Goal: Task Accomplishment & Management: Manage account settings

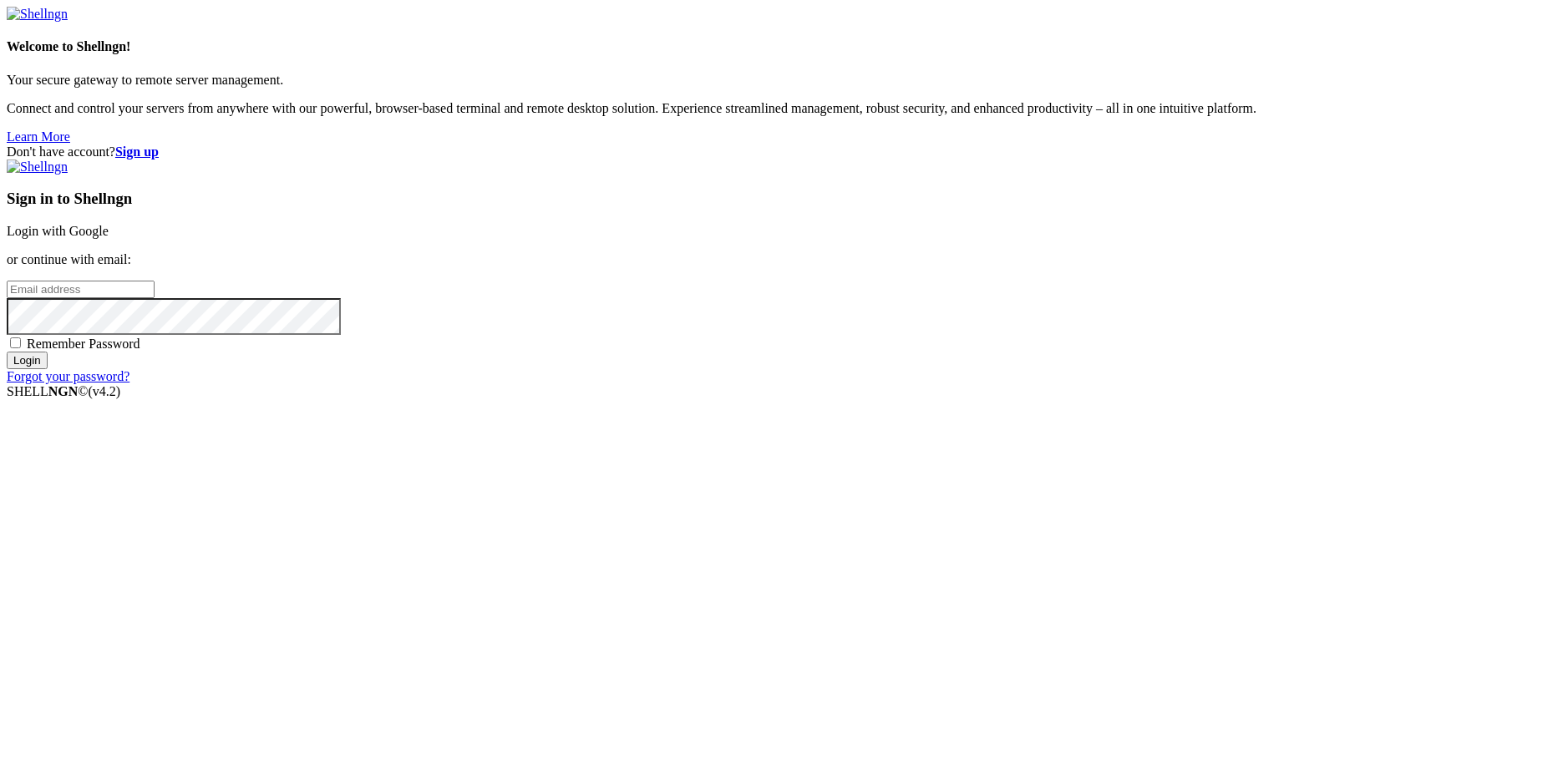
click at [155, 299] on input "email" at bounding box center [81, 290] width 148 height 18
type input "[PERSON_NAME][EMAIL_ADDRESS][DOMAIN_NAME]"
click at [140, 351] on span "Remember Password" at bounding box center [83, 343] width 114 height 15
click at [20, 348] on input "Remember Password" at bounding box center [15, 342] width 11 height 11
checkbox input "true"
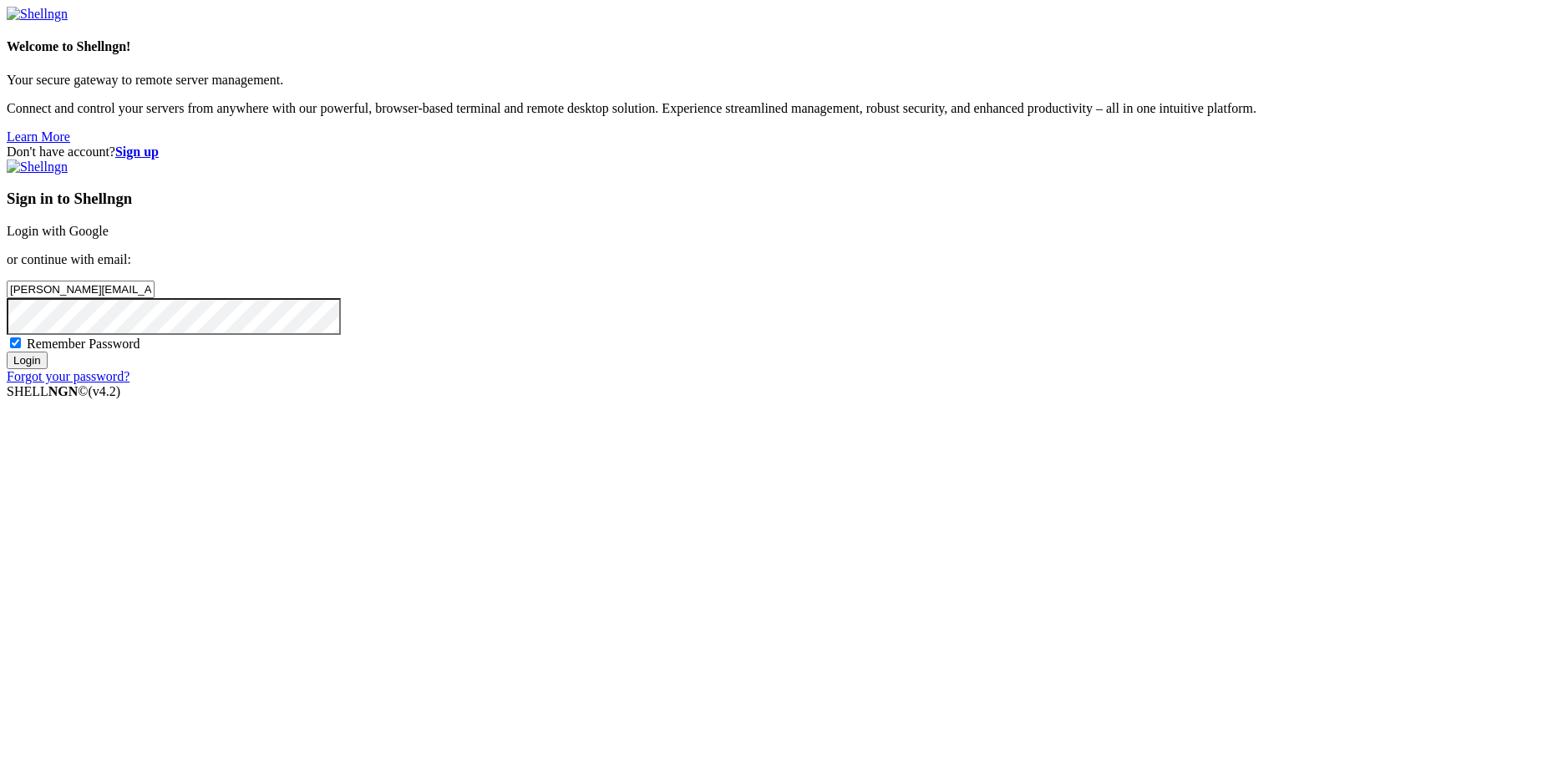
click at [48, 370] on input "Login" at bounding box center [27, 361] width 41 height 18
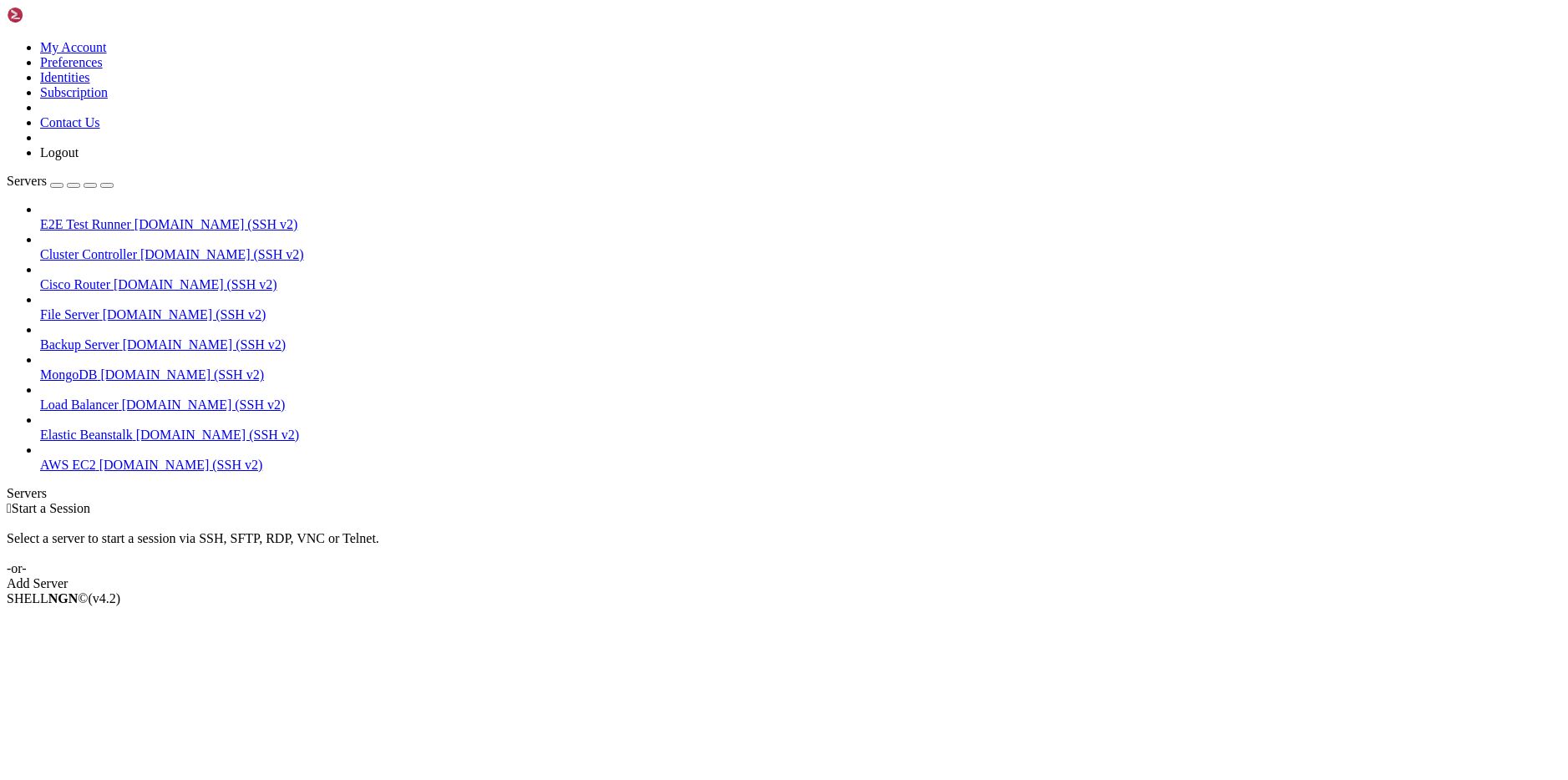
click at [7, 40] on icon at bounding box center [7, 40] width 0 height 0
click at [107, 54] on link "My Account" at bounding box center [73, 47] width 67 height 15
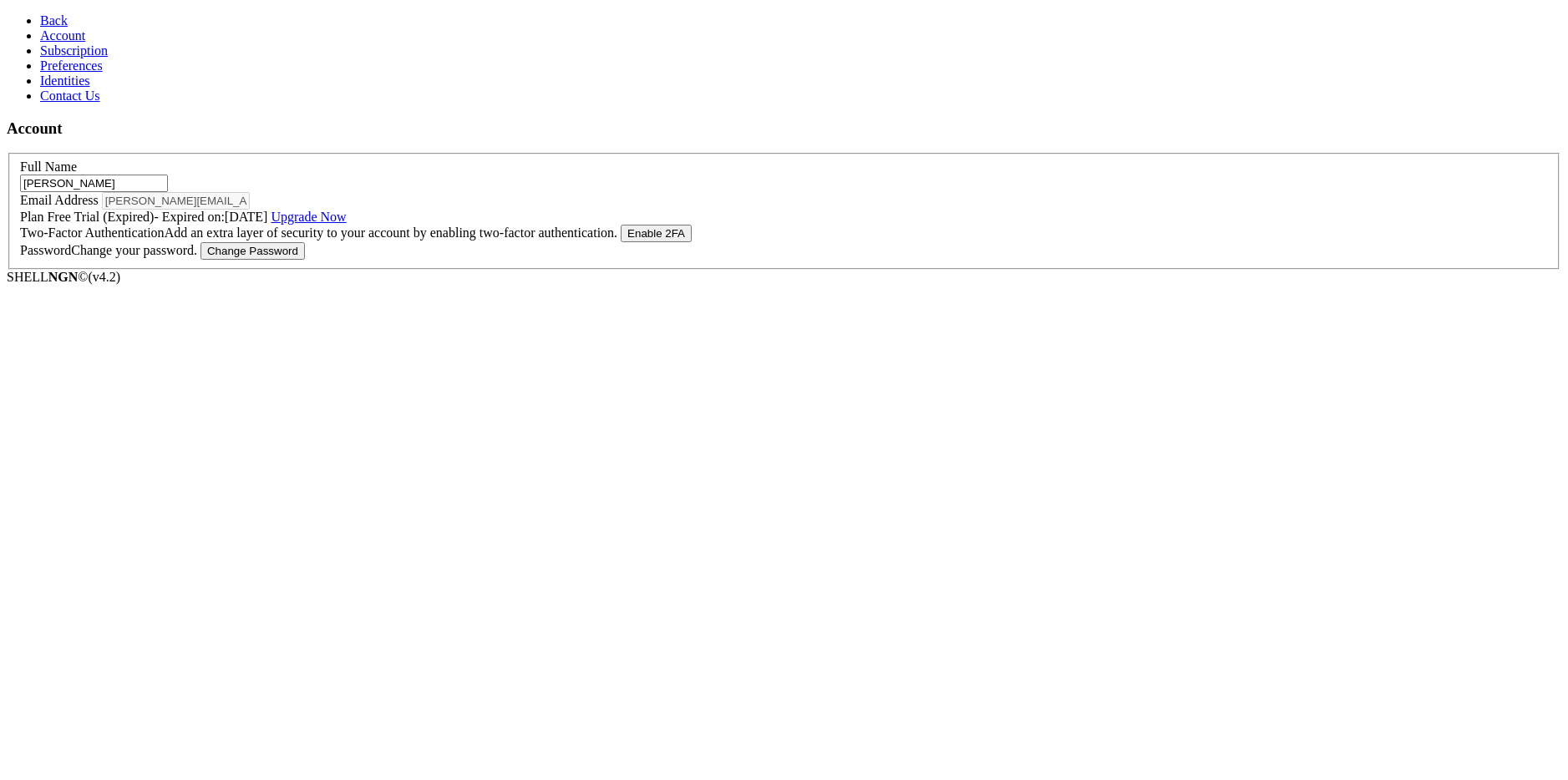
click at [82, 57] on span "Subscription" at bounding box center [74, 51] width 68 height 15
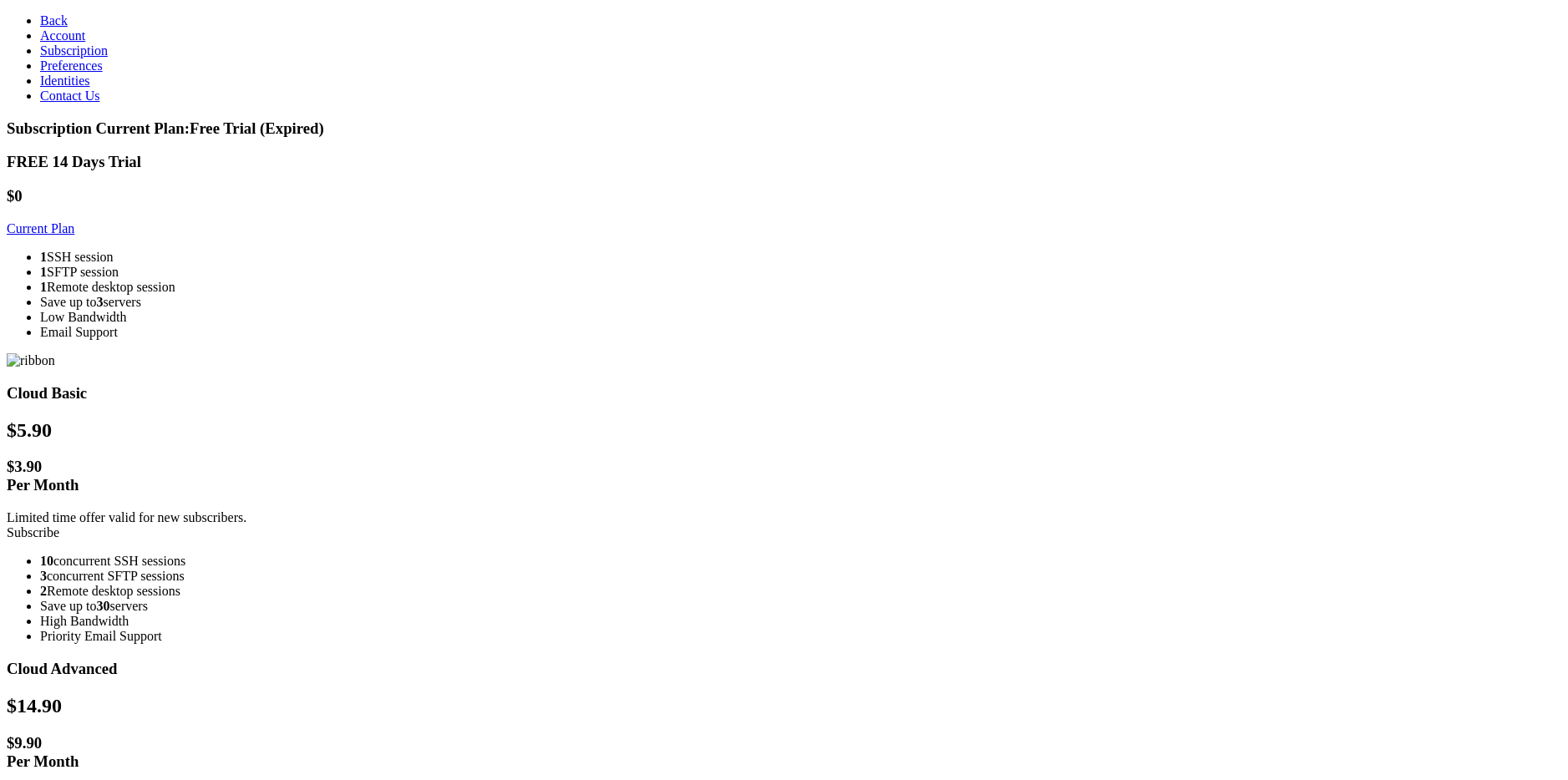
click at [83, 73] on span "Preferences" at bounding box center [71, 65] width 62 height 15
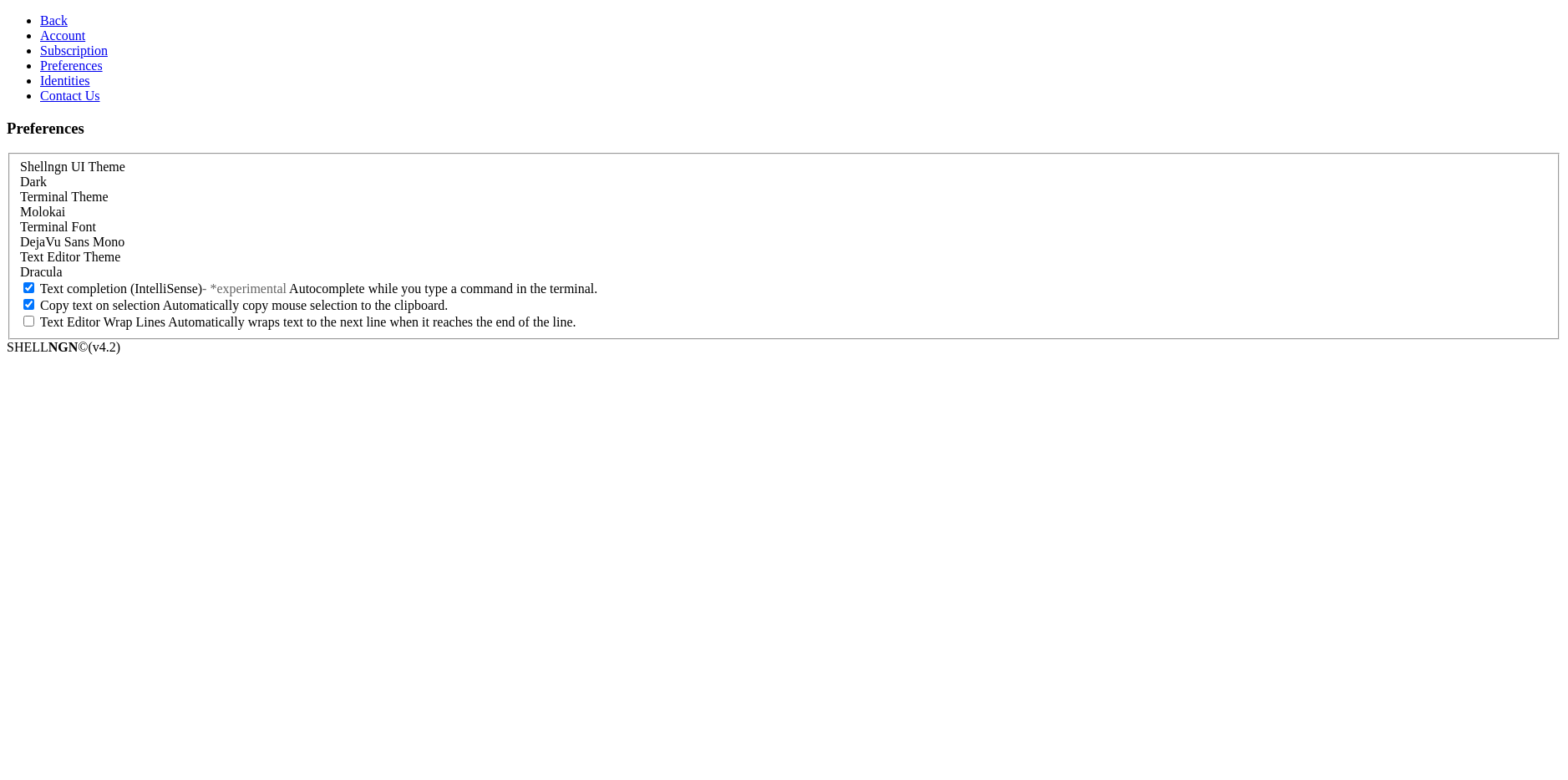
click at [68, 88] on span "Identities" at bounding box center [65, 81] width 51 height 15
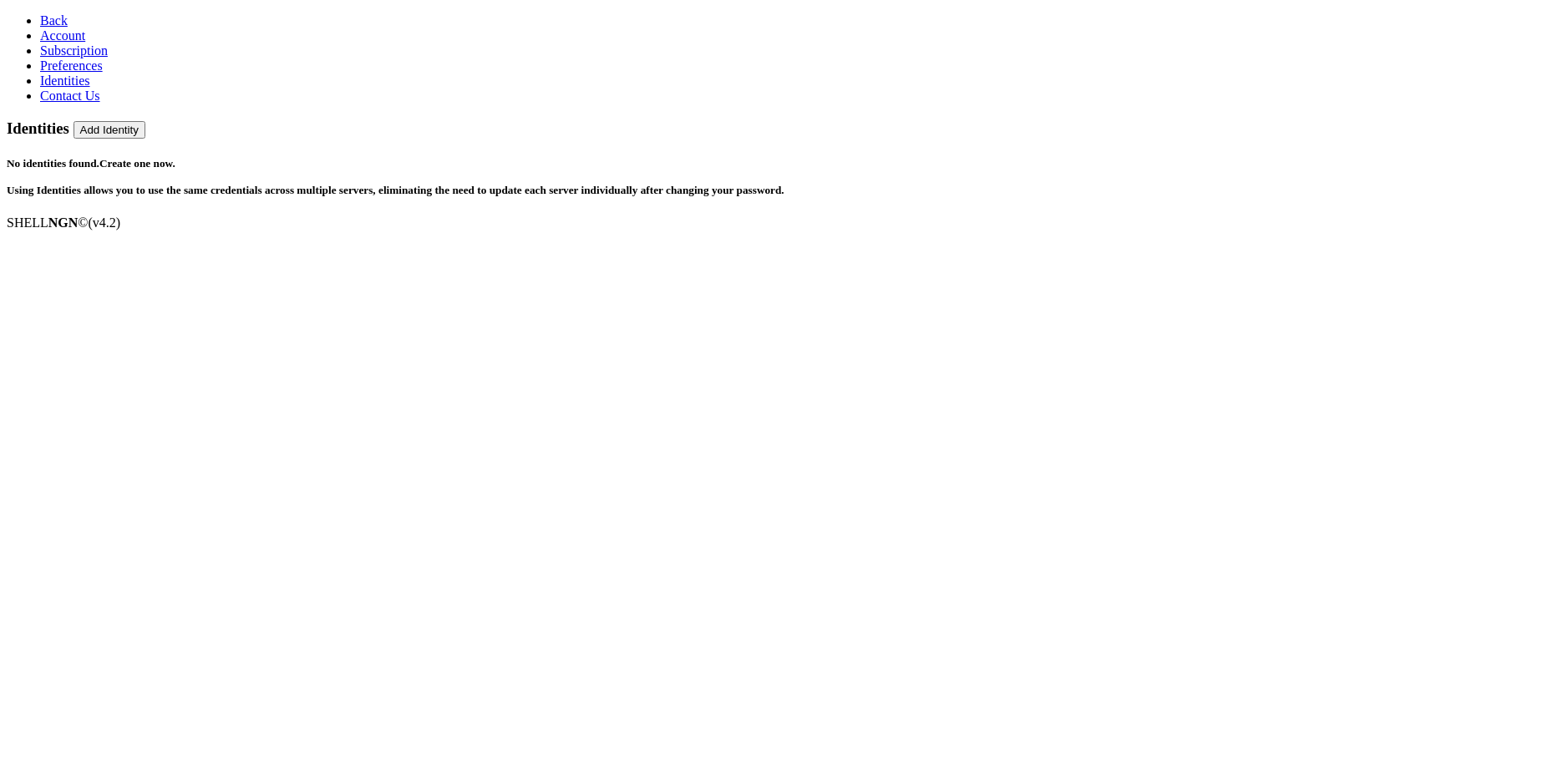
click at [65, 103] on span "Contact Us" at bounding box center [70, 95] width 60 height 15
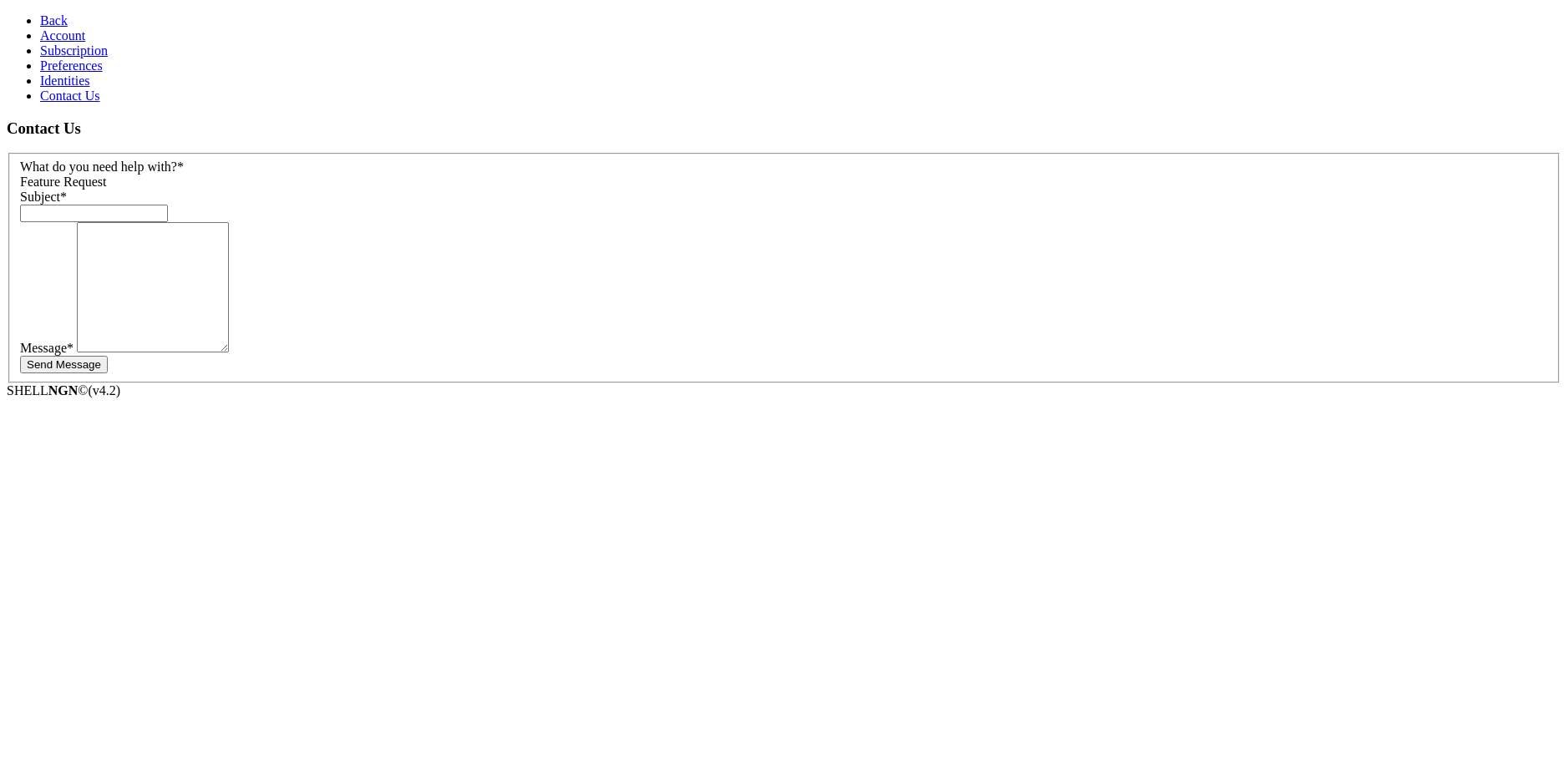
click at [78, 57] on span "Subscription" at bounding box center [74, 51] width 68 height 15
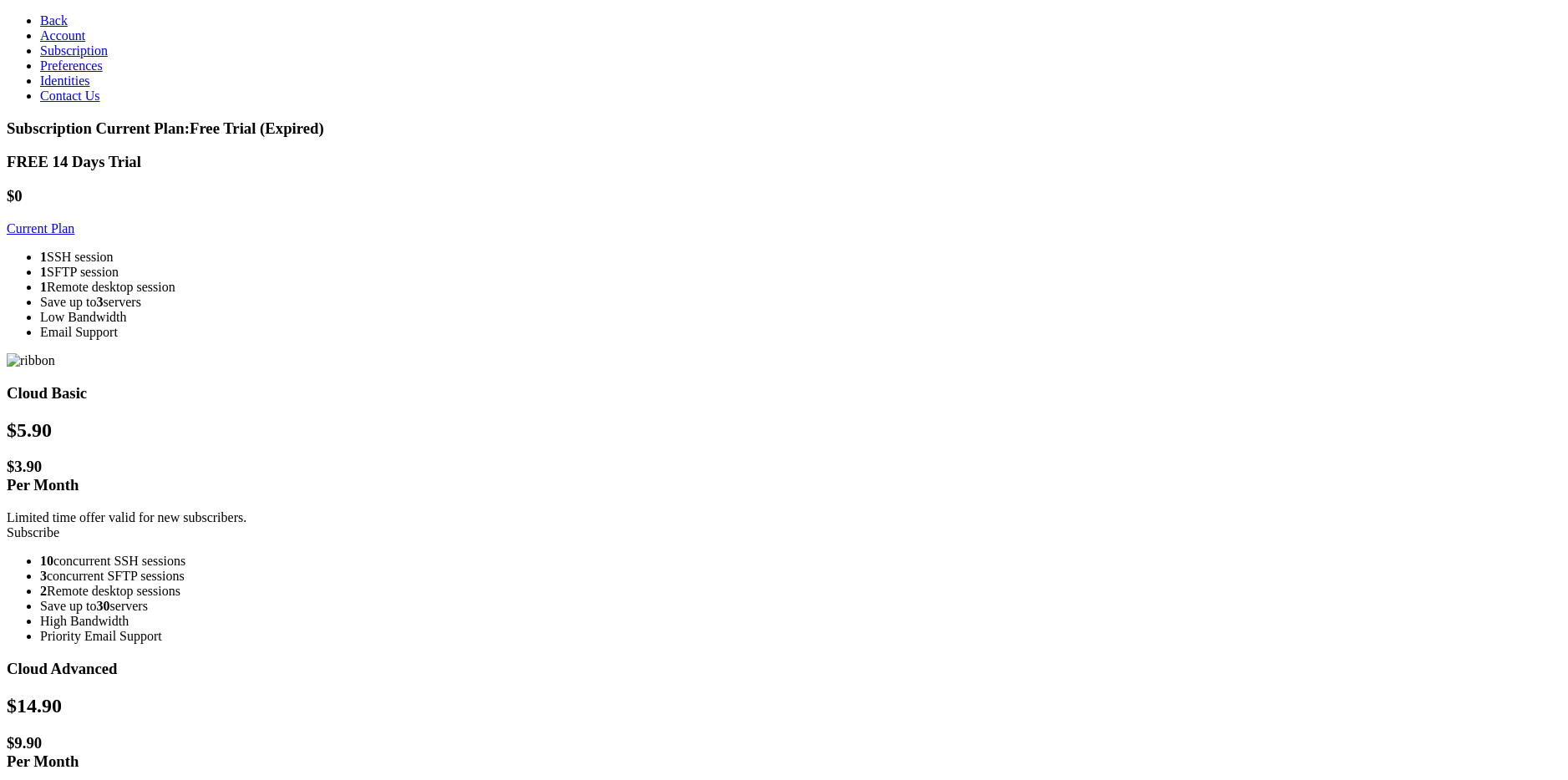
click at [67, 43] on span "Account" at bounding box center [62, 35] width 45 height 15
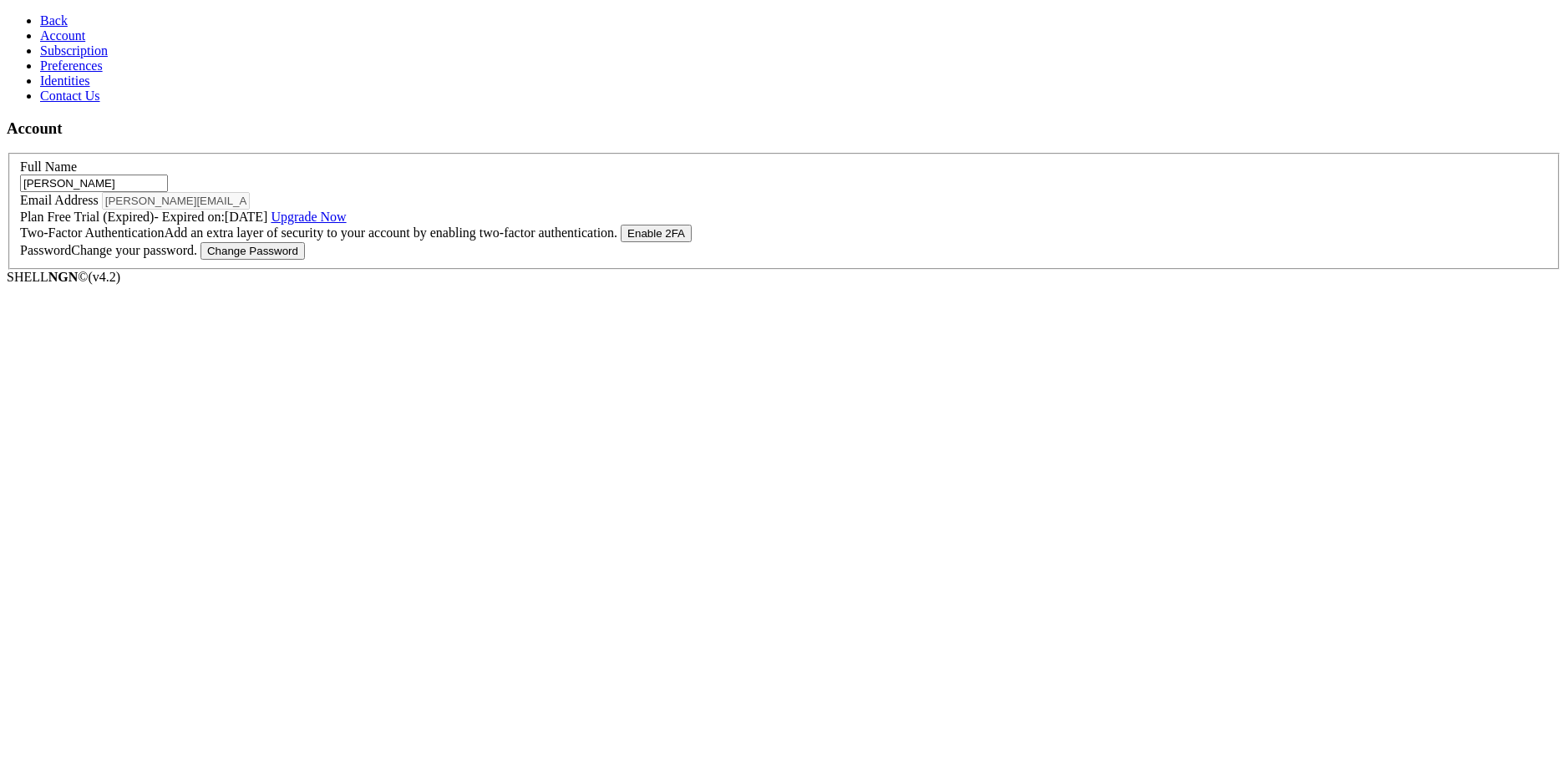
click at [64, 73] on span "Preferences" at bounding box center [71, 65] width 62 height 15
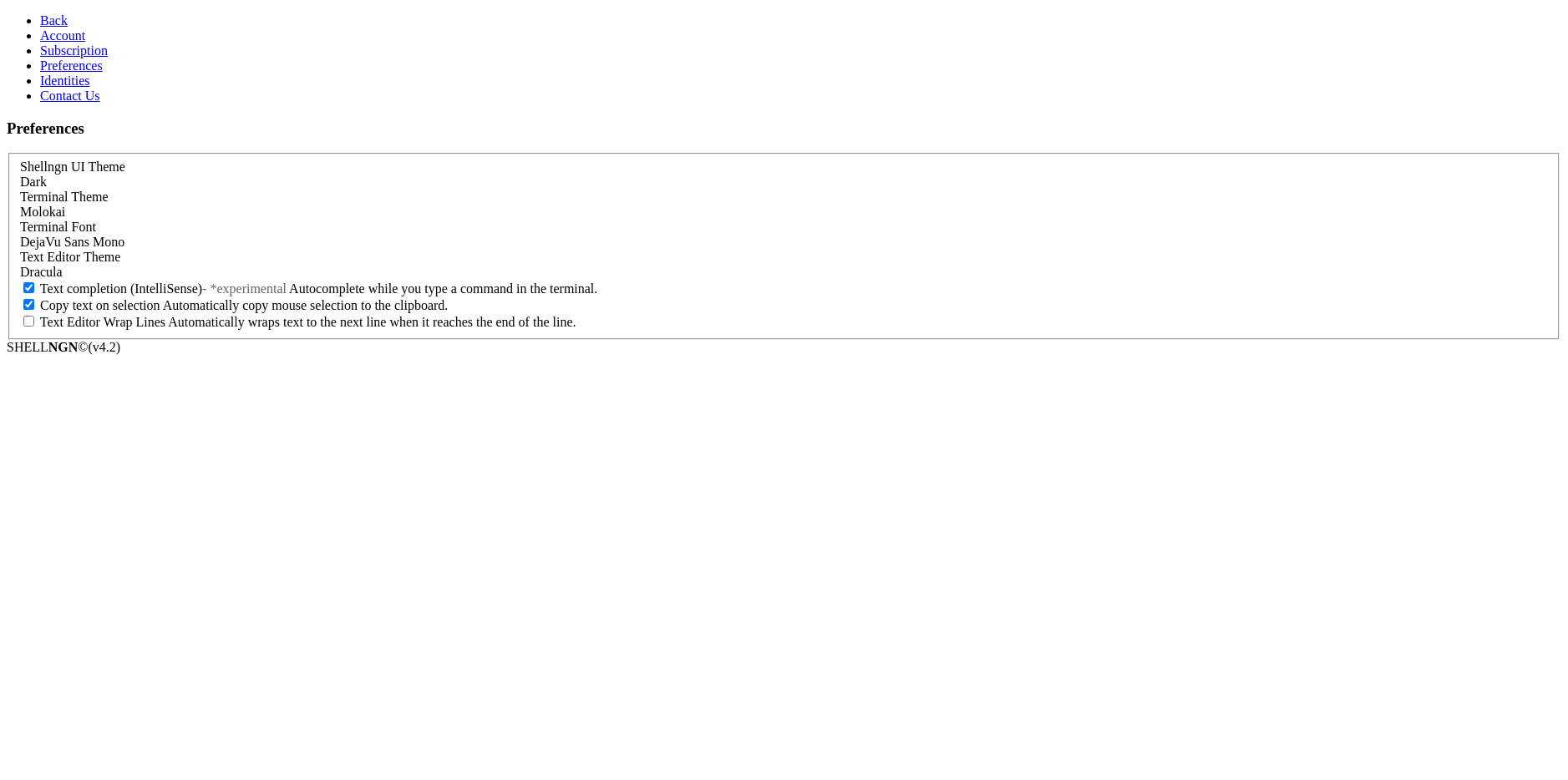
click at [40, 16] on icon at bounding box center [40, 20] width 0 height 15
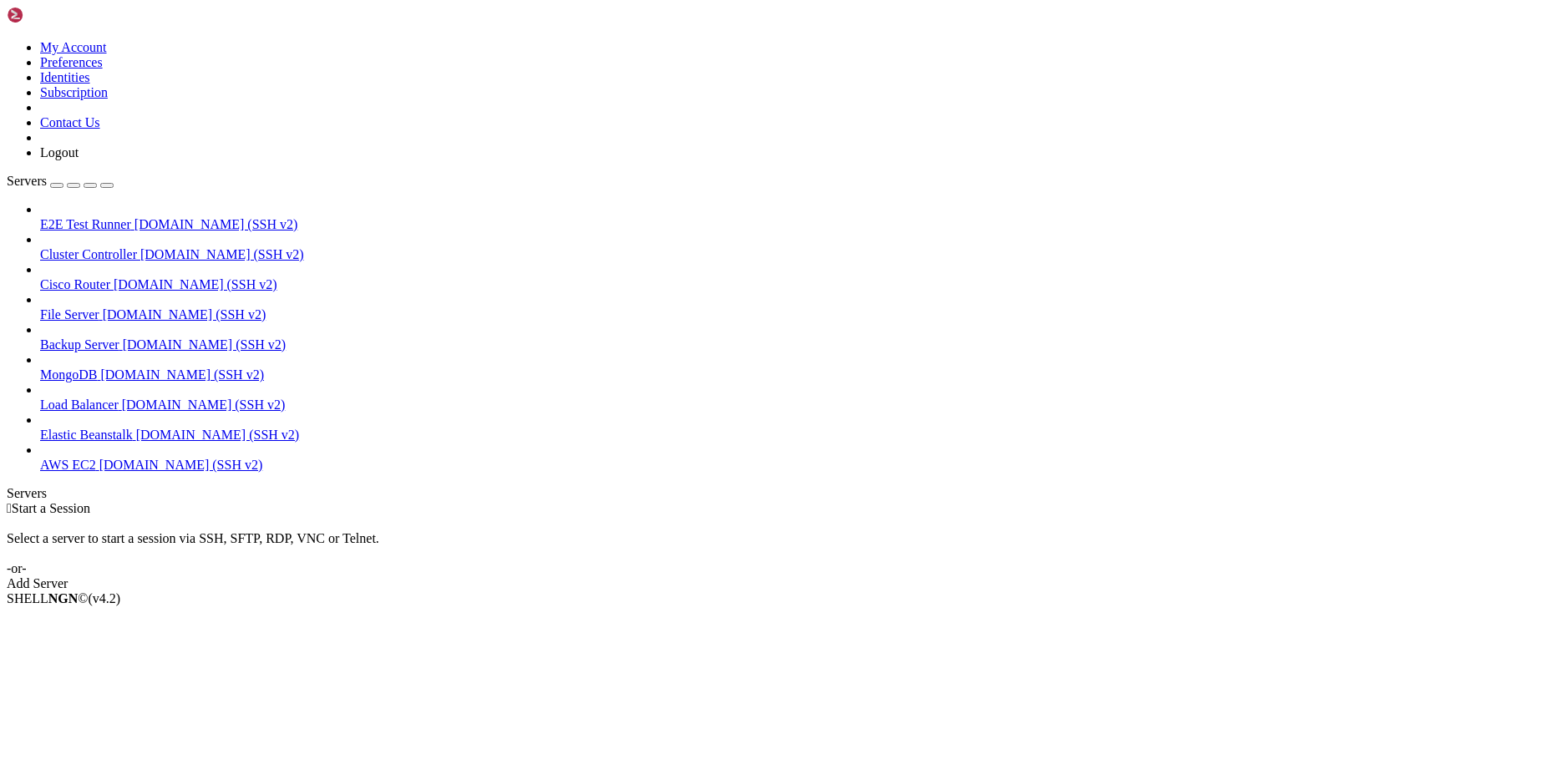
click at [7, 40] on icon at bounding box center [7, 40] width 0 height 0
click at [79, 160] on link "Logout" at bounding box center [59, 153] width 39 height 15
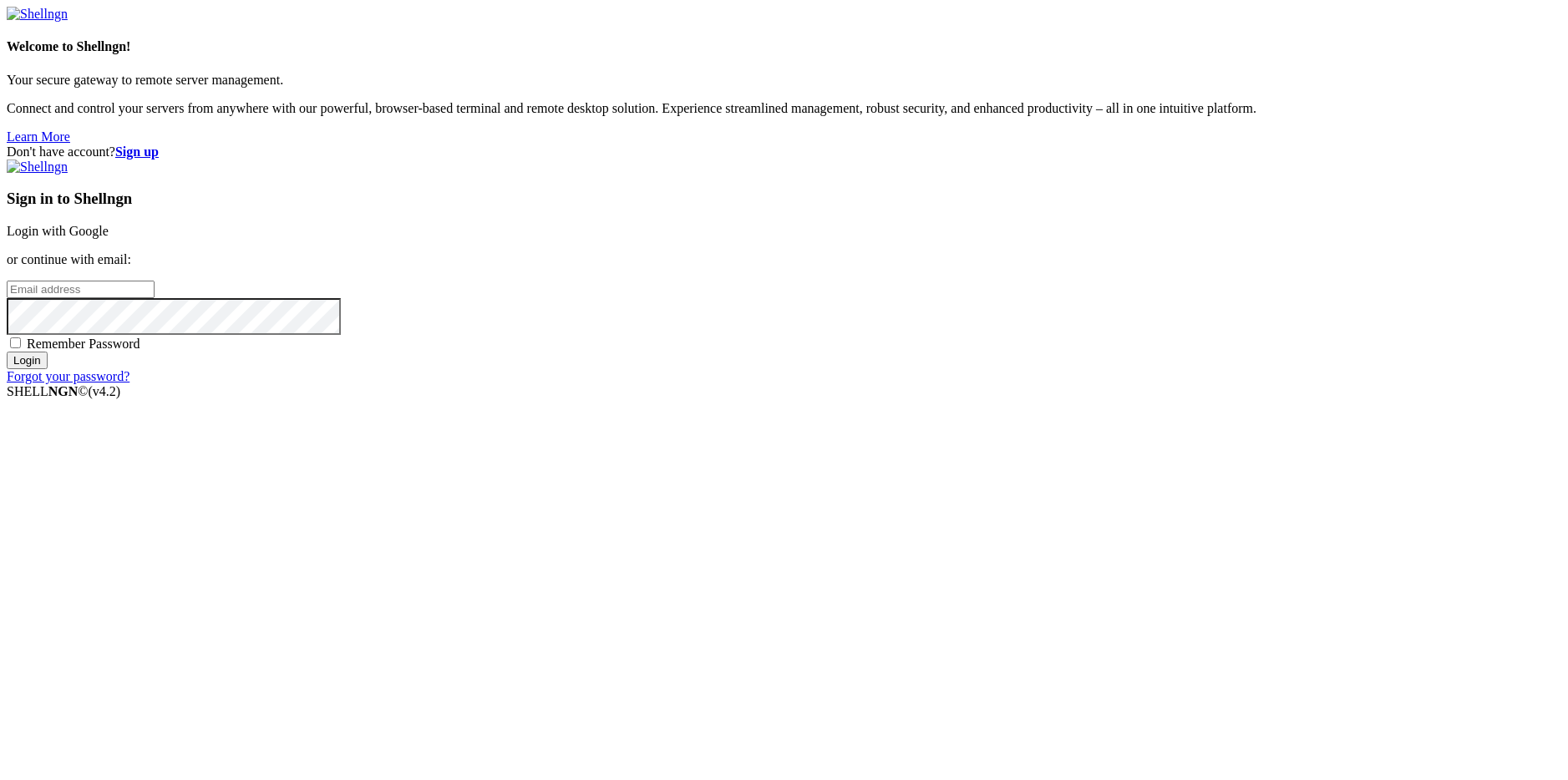
click at [109, 238] on link "Login with Google" at bounding box center [57, 230] width 102 height 15
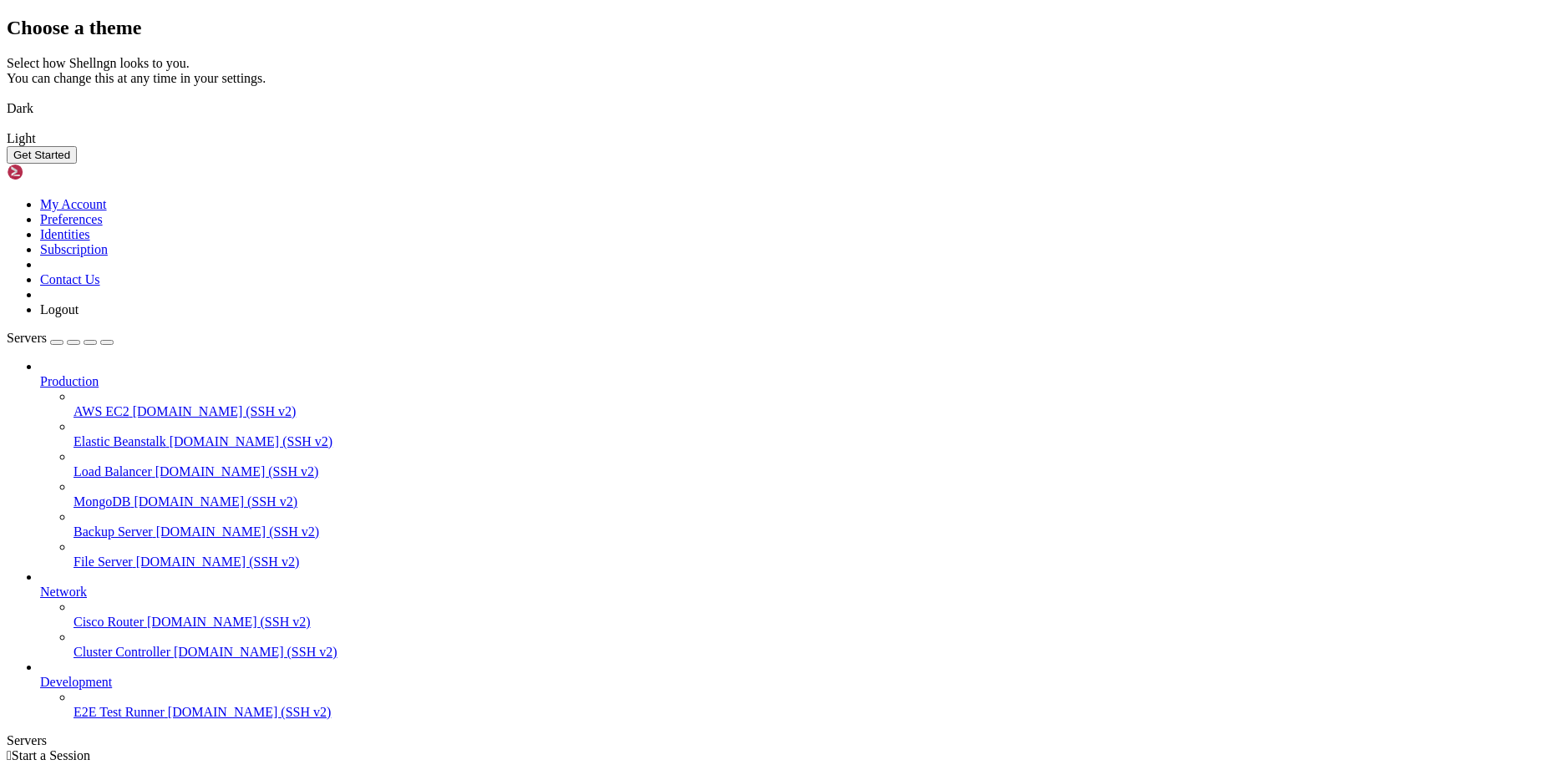
click at [77, 163] on button "Get Started" at bounding box center [42, 155] width 70 height 18
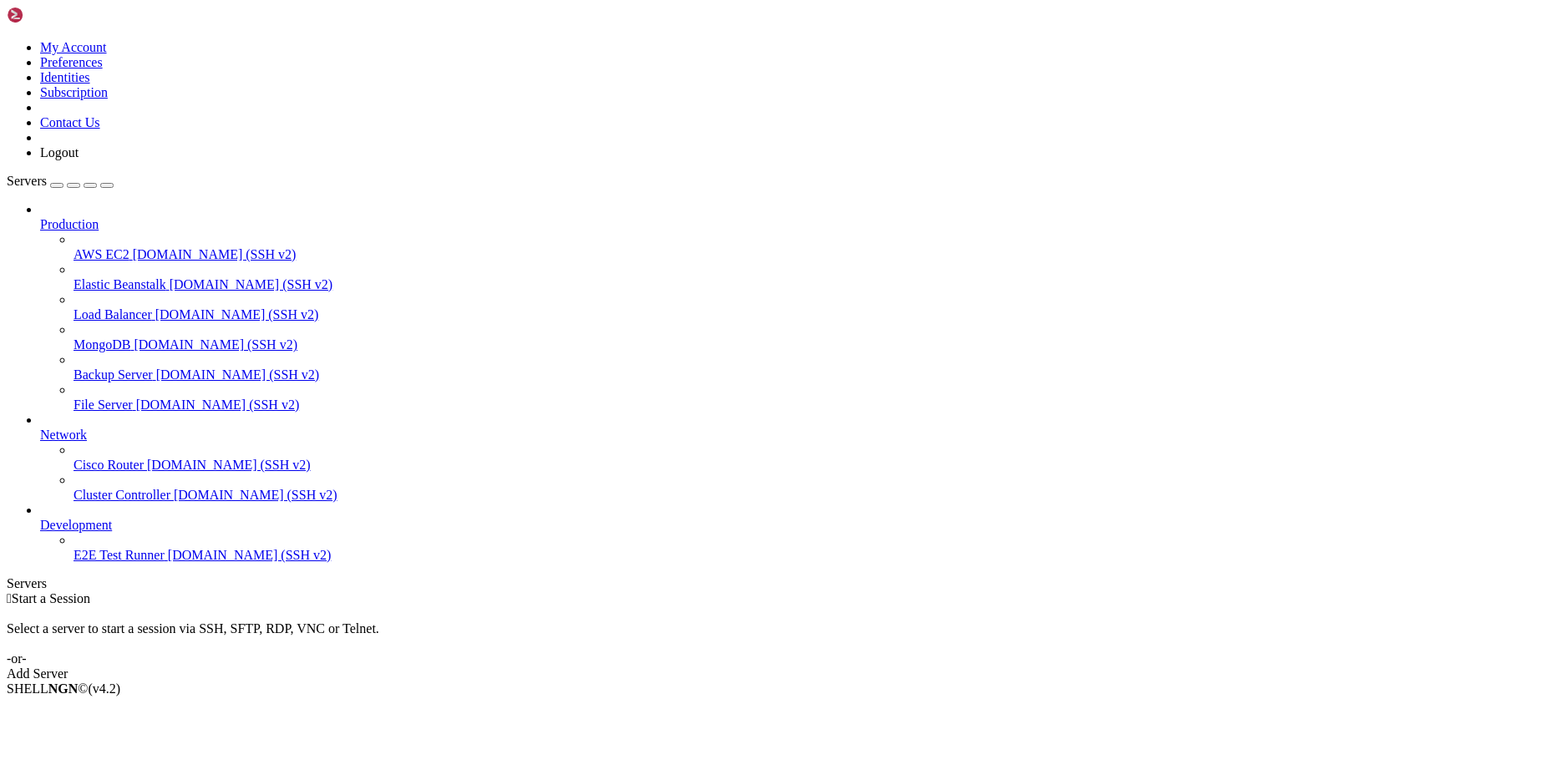
click at [7, 40] on icon at bounding box center [7, 40] width 0 height 0
click at [107, 54] on link "My Account" at bounding box center [73, 47] width 67 height 15
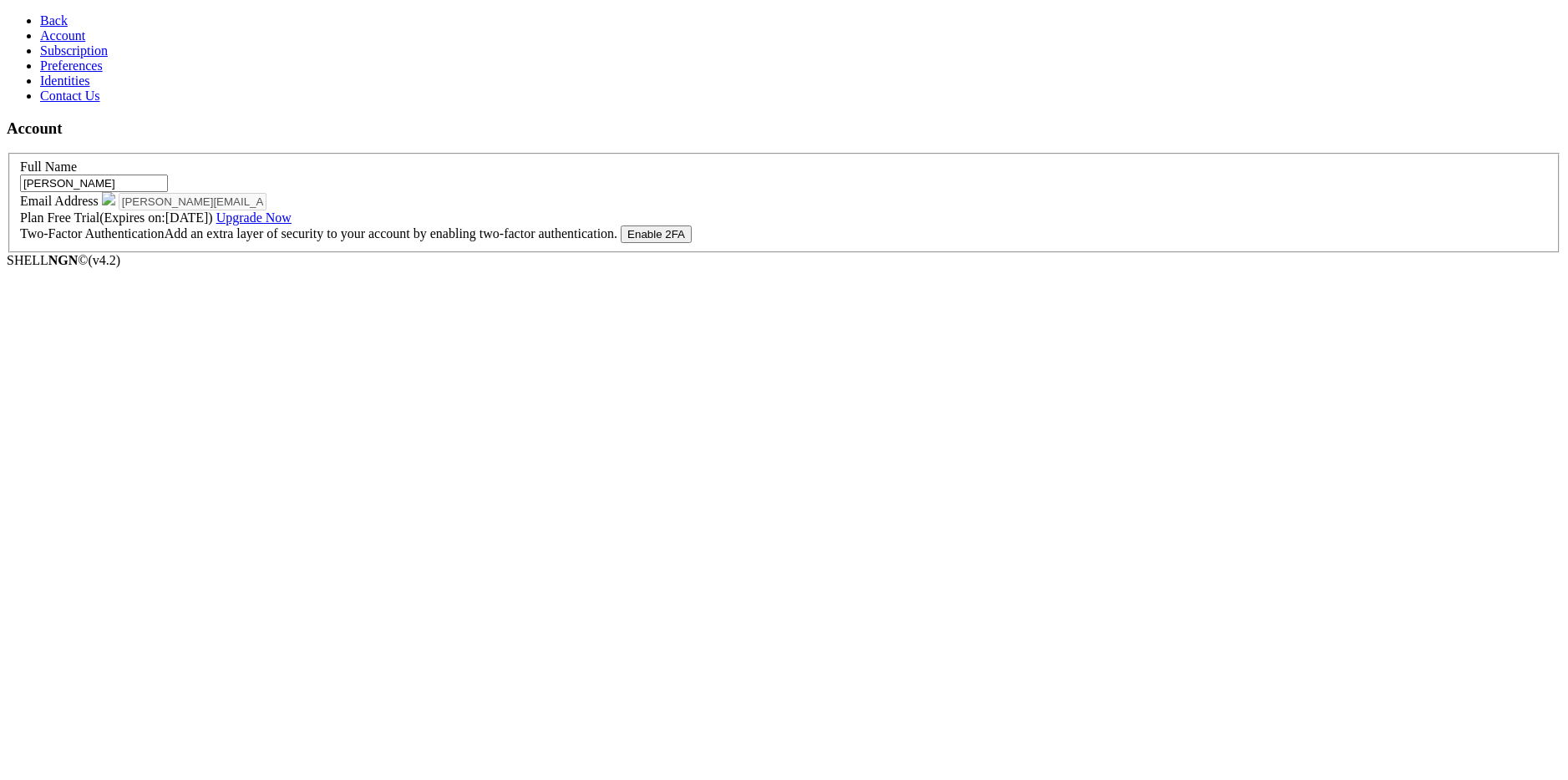
click at [108, 57] on link "Subscription" at bounding box center [74, 51] width 68 height 15
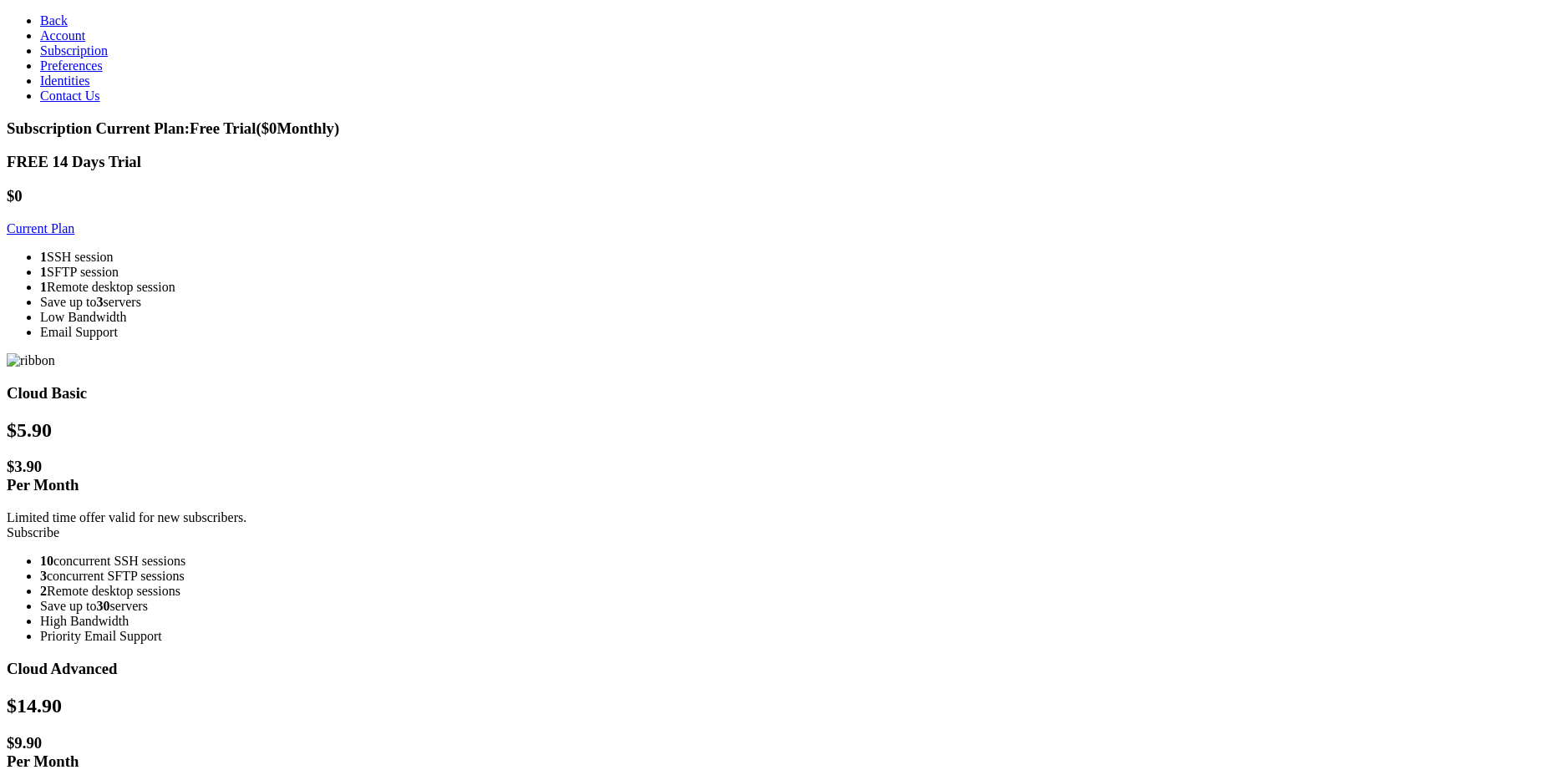
click at [40, 20] on link "Back" at bounding box center [53, 20] width 27 height 15
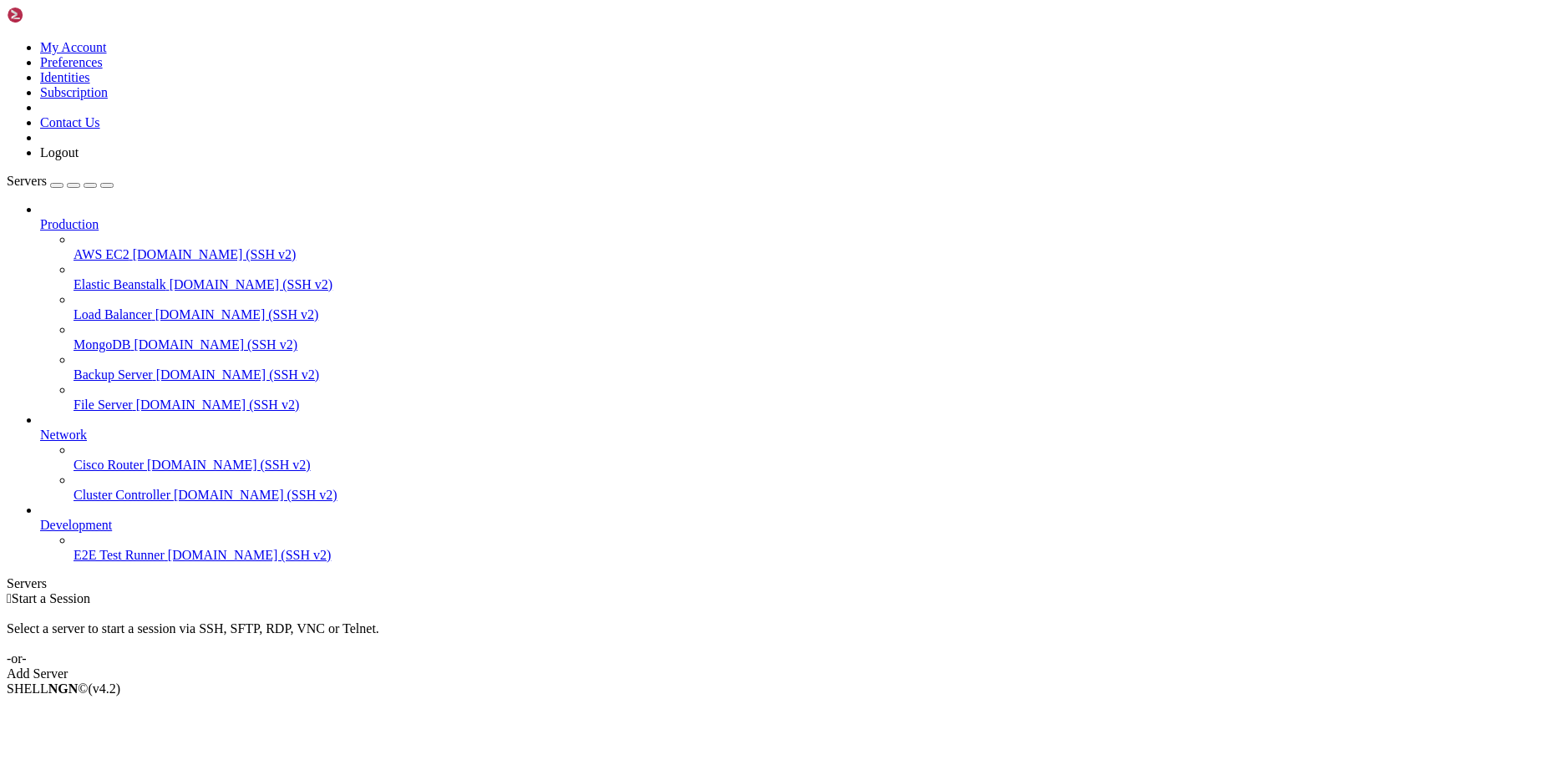
click at [40, 217] on icon at bounding box center [40, 217] width 0 height 0
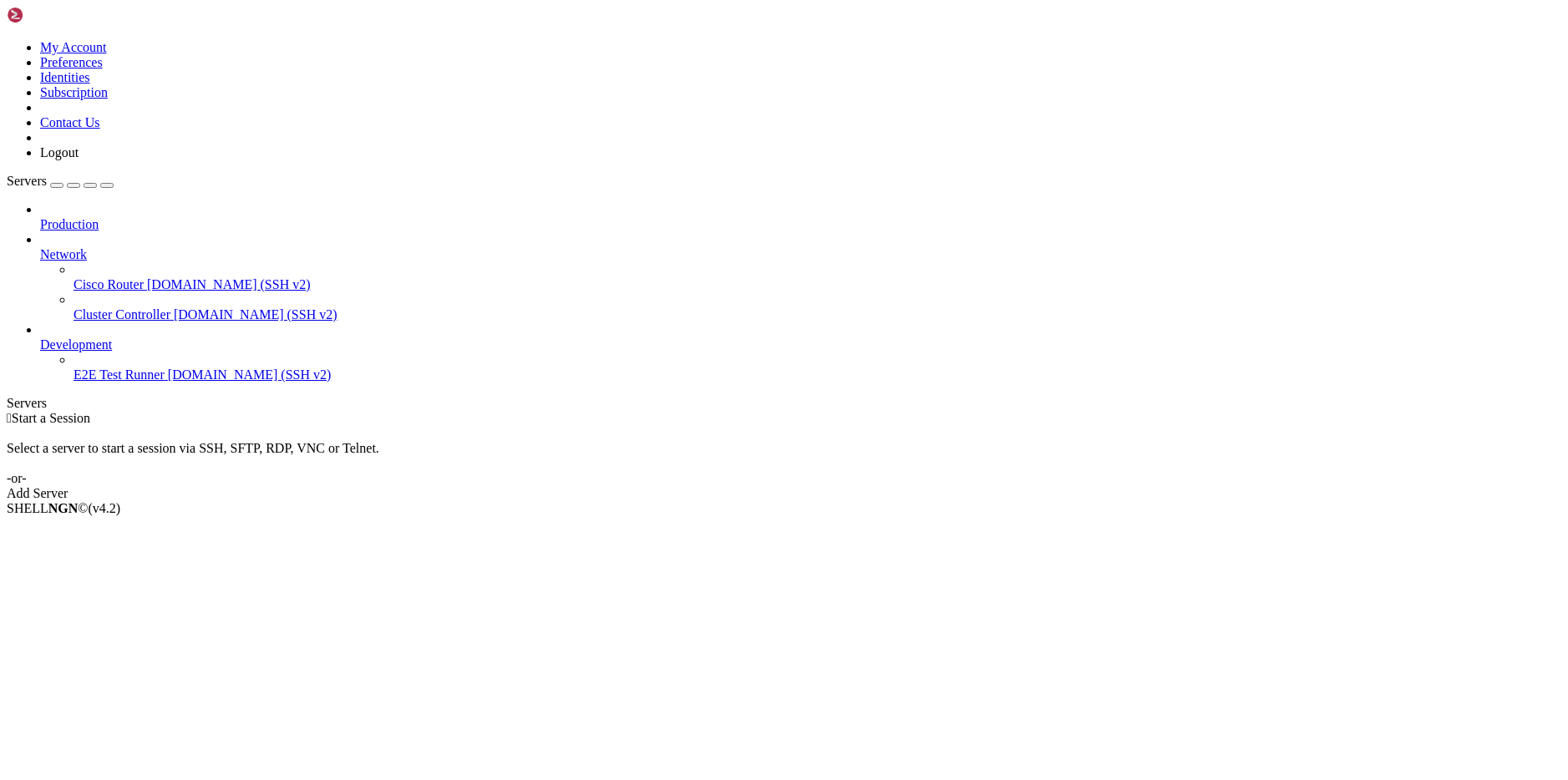
click at [40, 247] on icon at bounding box center [40, 247] width 0 height 0
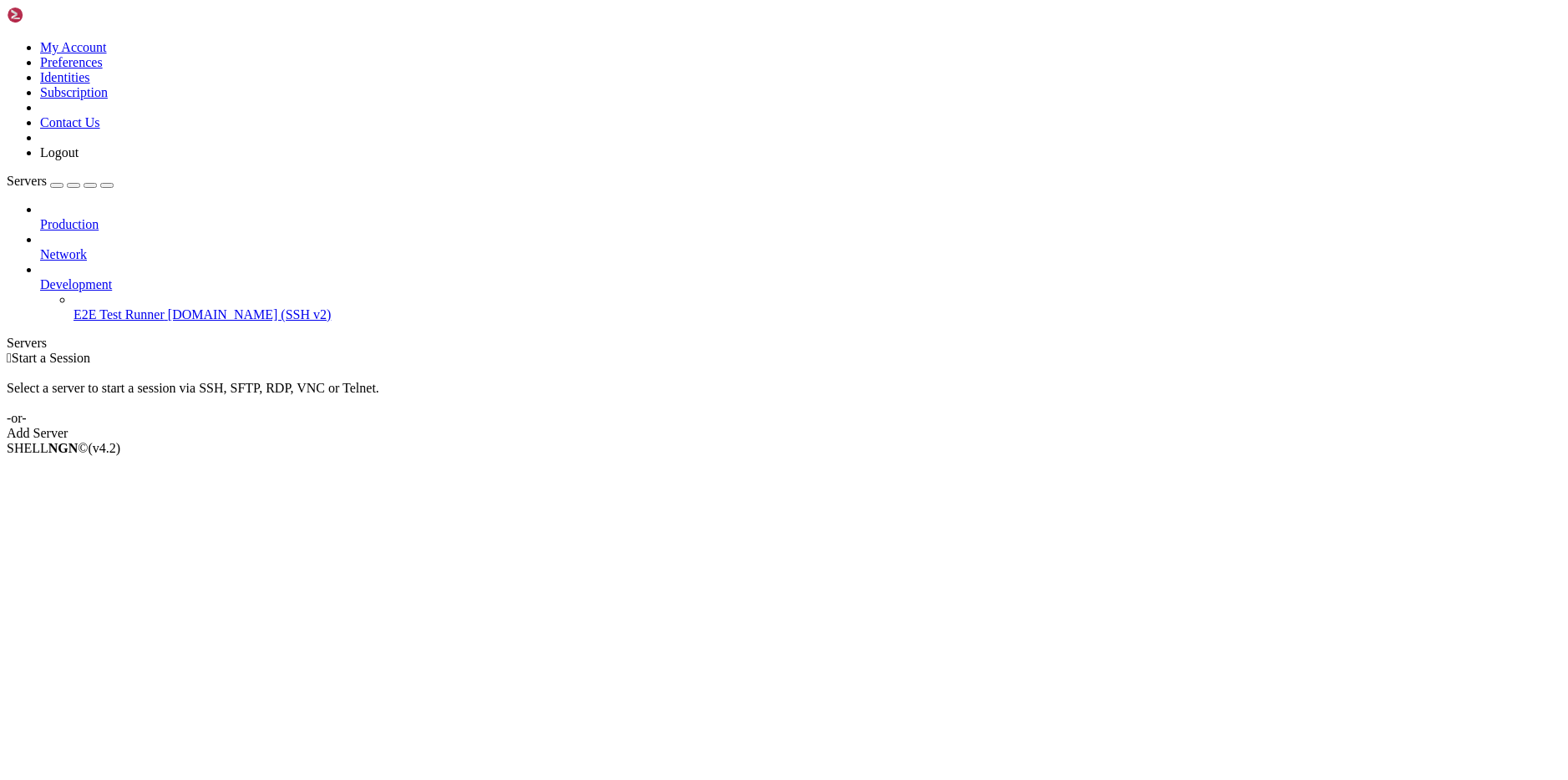
click at [7, 40] on icon at bounding box center [7, 40] width 0 height 0
click at [291, 351] on div " Start a Session Select a server to start a session via SSH, SFTP, RDP, VNC or…" at bounding box center [784, 396] width 1554 height 90
click at [7, 40] on link at bounding box center [7, 40] width 0 height 0
click at [107, 54] on link "My Account" at bounding box center [73, 47] width 67 height 15
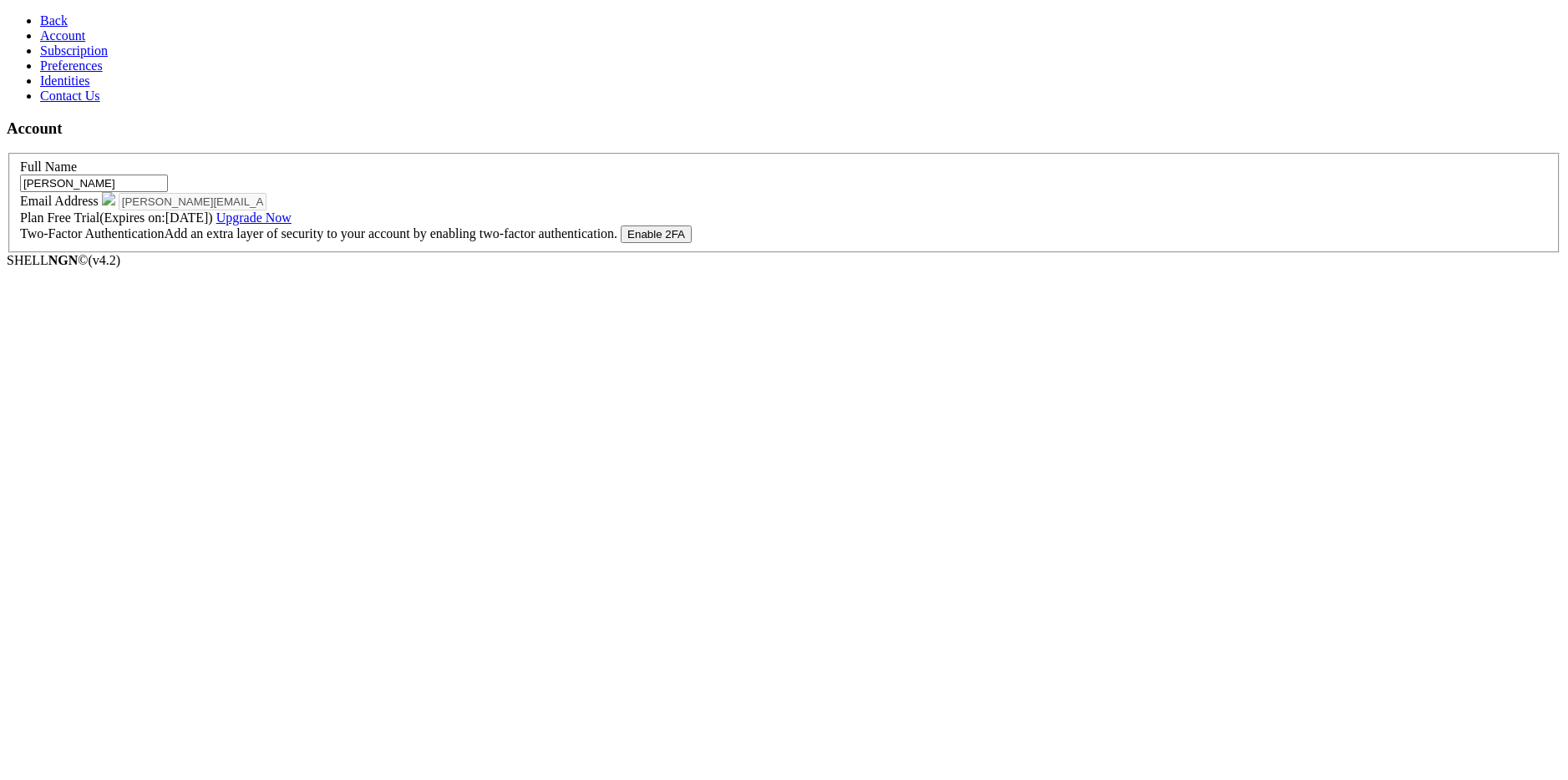
click at [40, 20] on icon at bounding box center [40, 20] width 0 height 15
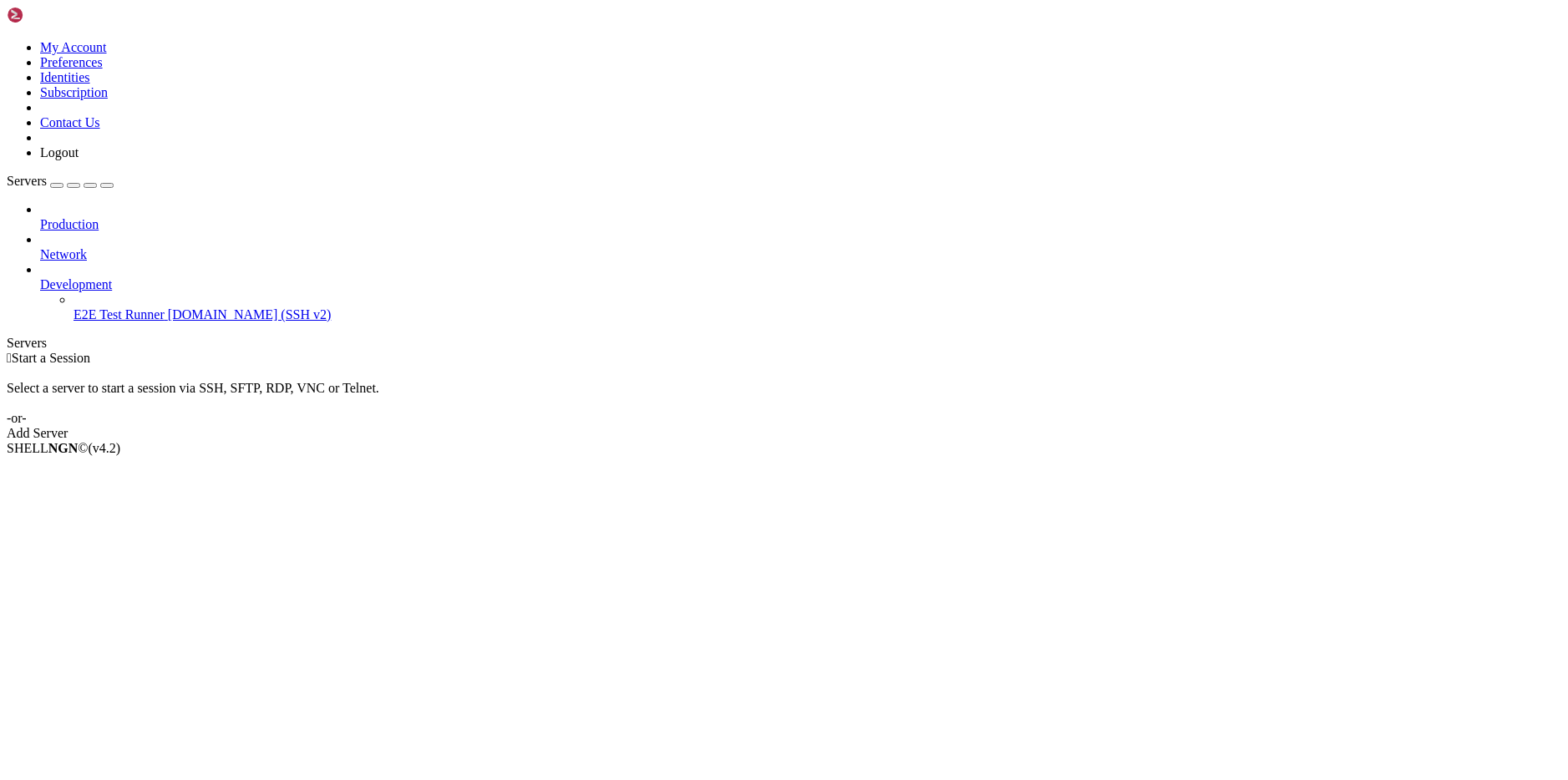
click at [7, 40] on icon at bounding box center [7, 40] width 0 height 0
click at [108, 99] on link "Subscription" at bounding box center [74, 92] width 68 height 15
click at [7, 40] on icon at bounding box center [7, 40] width 0 height 0
click at [107, 53] on link "My Account" at bounding box center [73, 47] width 67 height 15
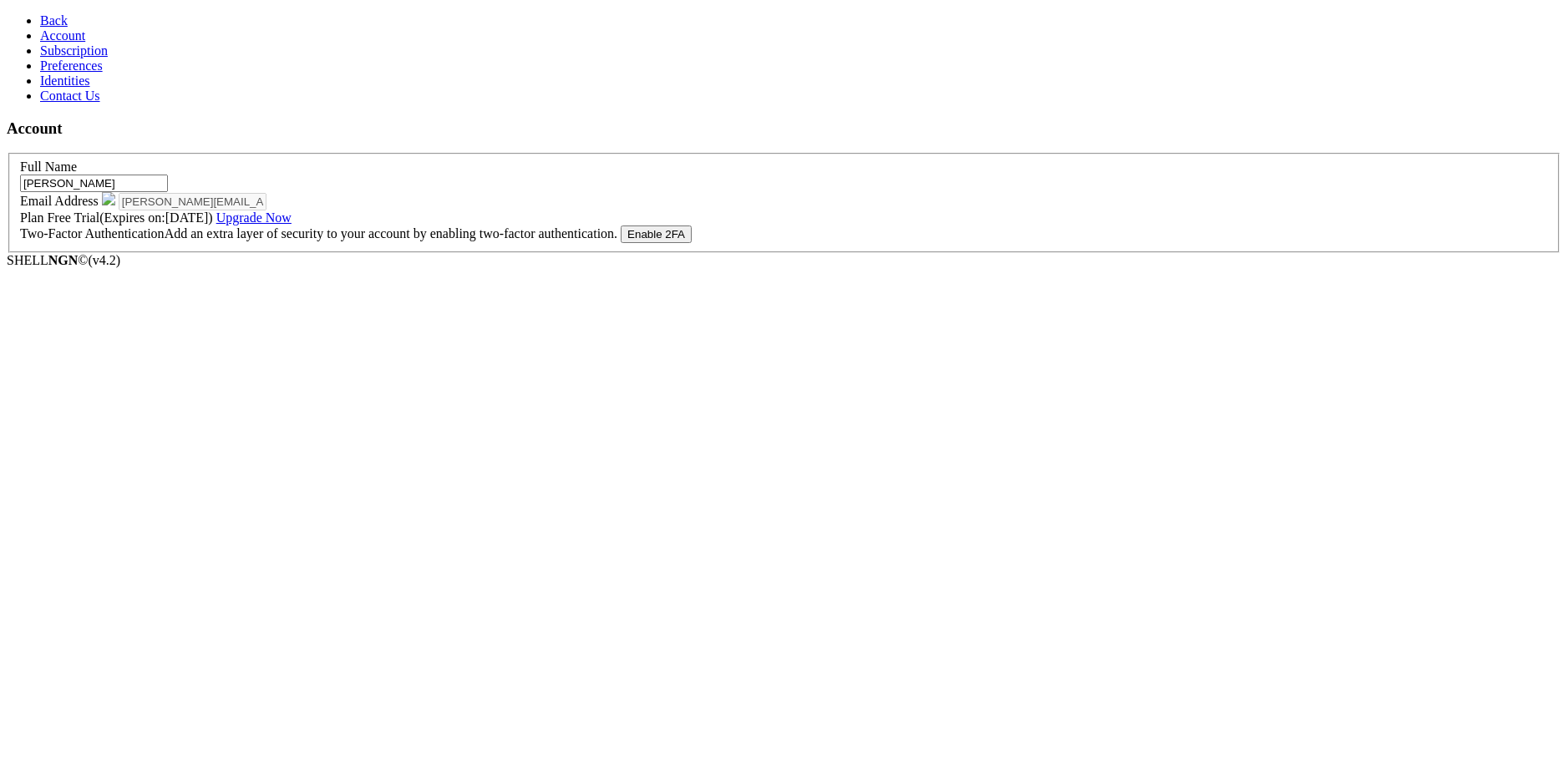
click at [92, 57] on span "Subscription" at bounding box center [74, 51] width 68 height 15
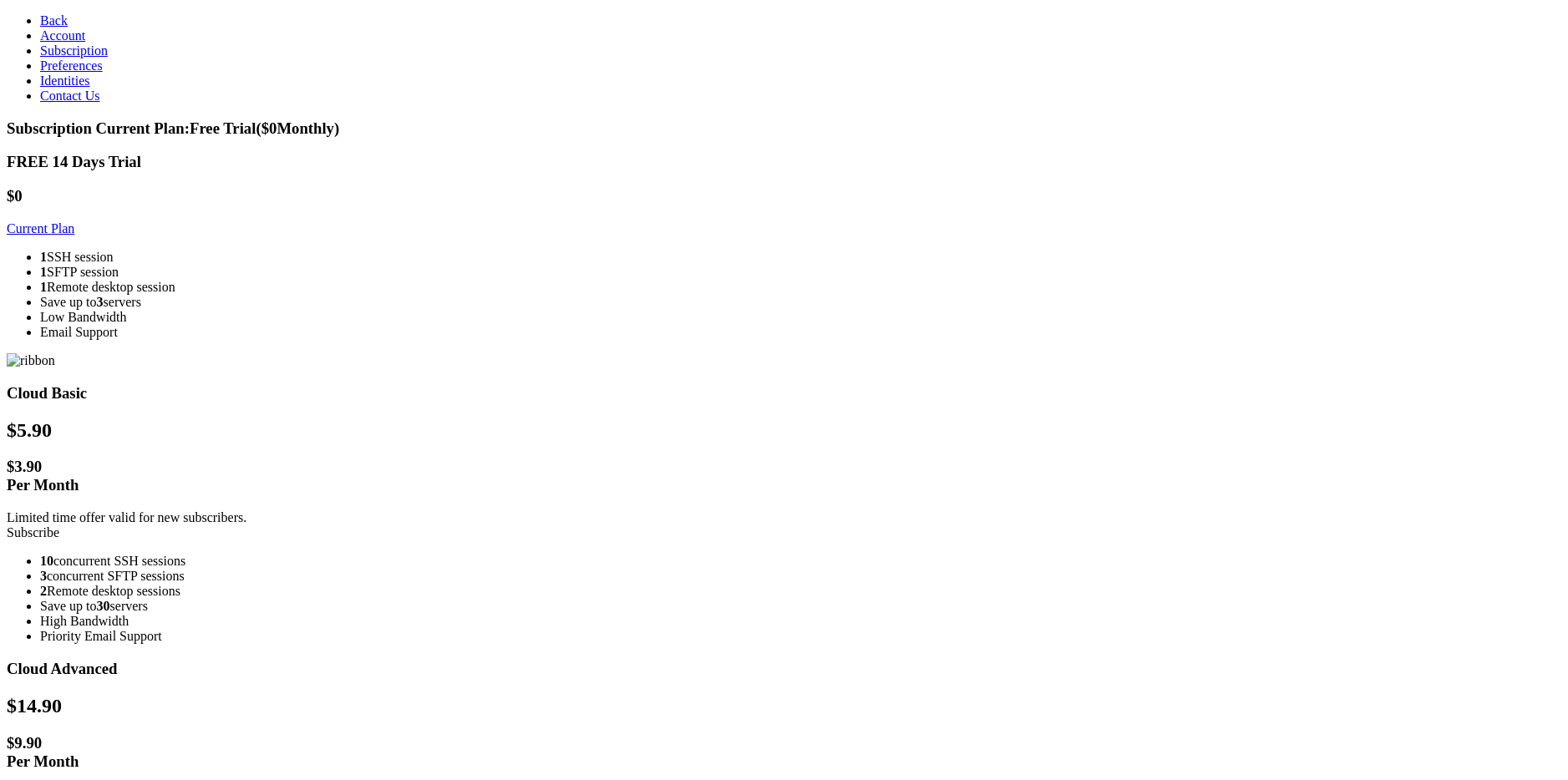
click at [80, 73] on span "Preferences" at bounding box center [71, 65] width 62 height 15
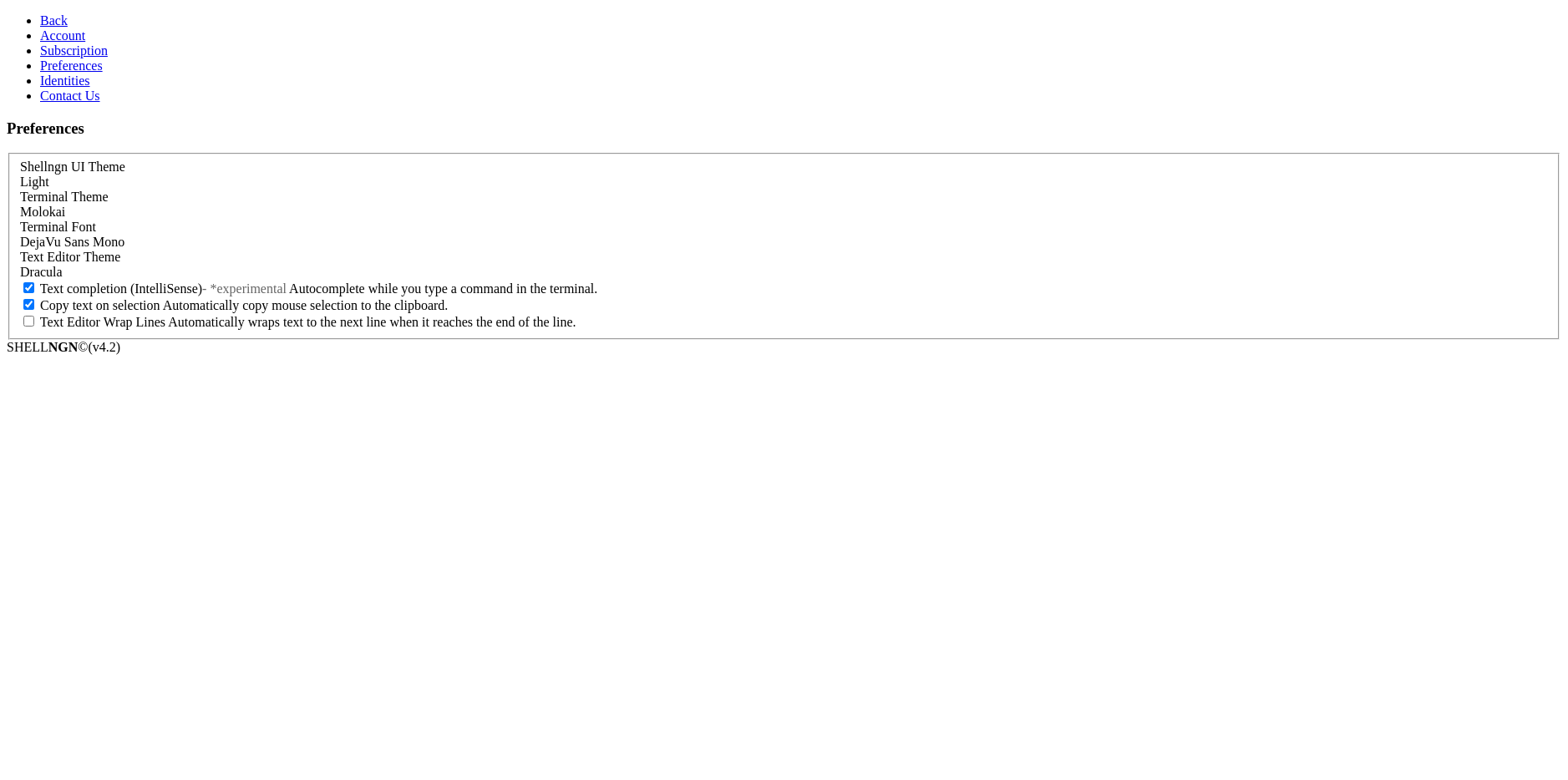
click at [86, 88] on link "Identities" at bounding box center [65, 81] width 51 height 15
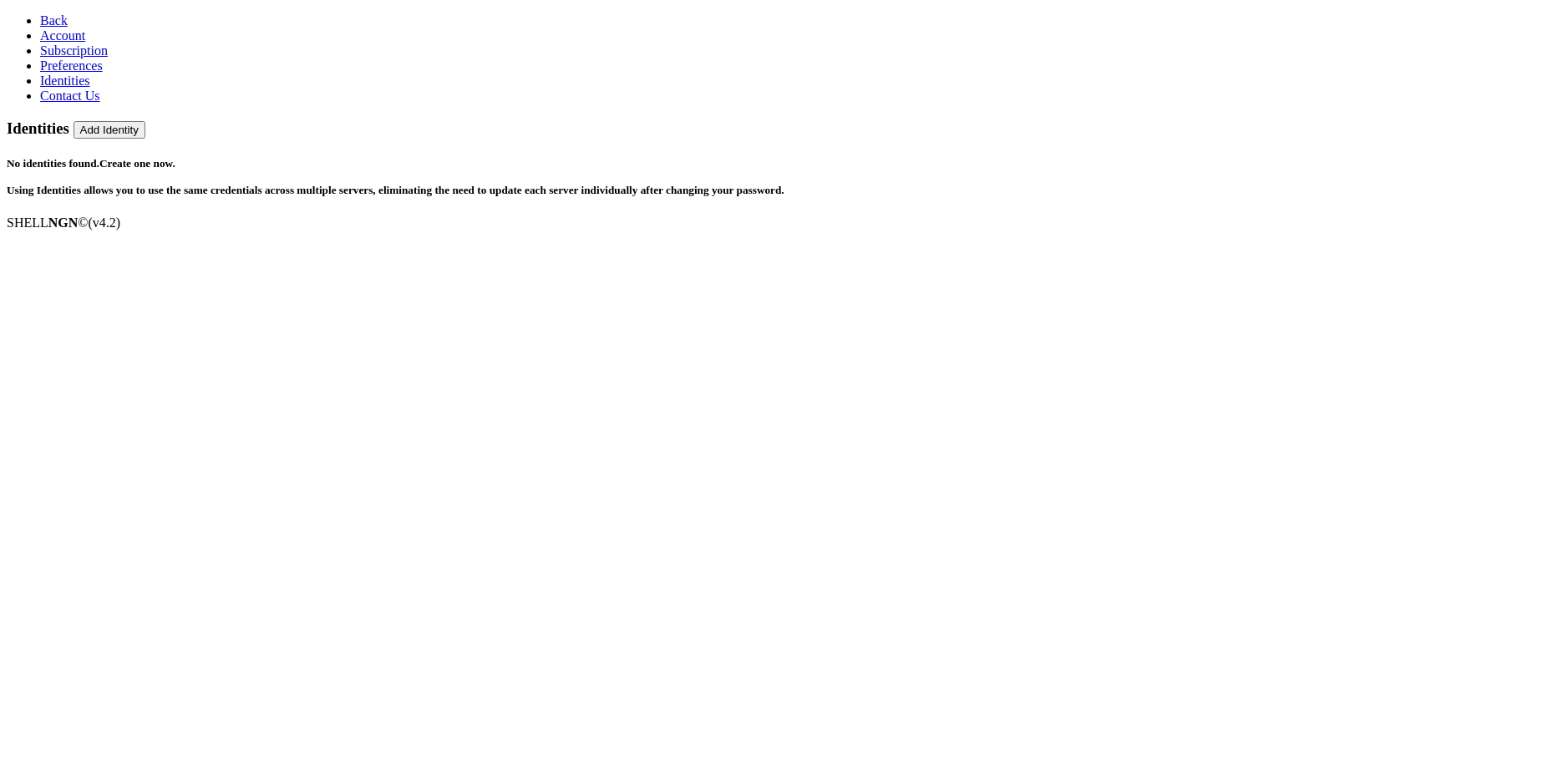
click at [93, 103] on link "Contact Us" at bounding box center [70, 95] width 60 height 15
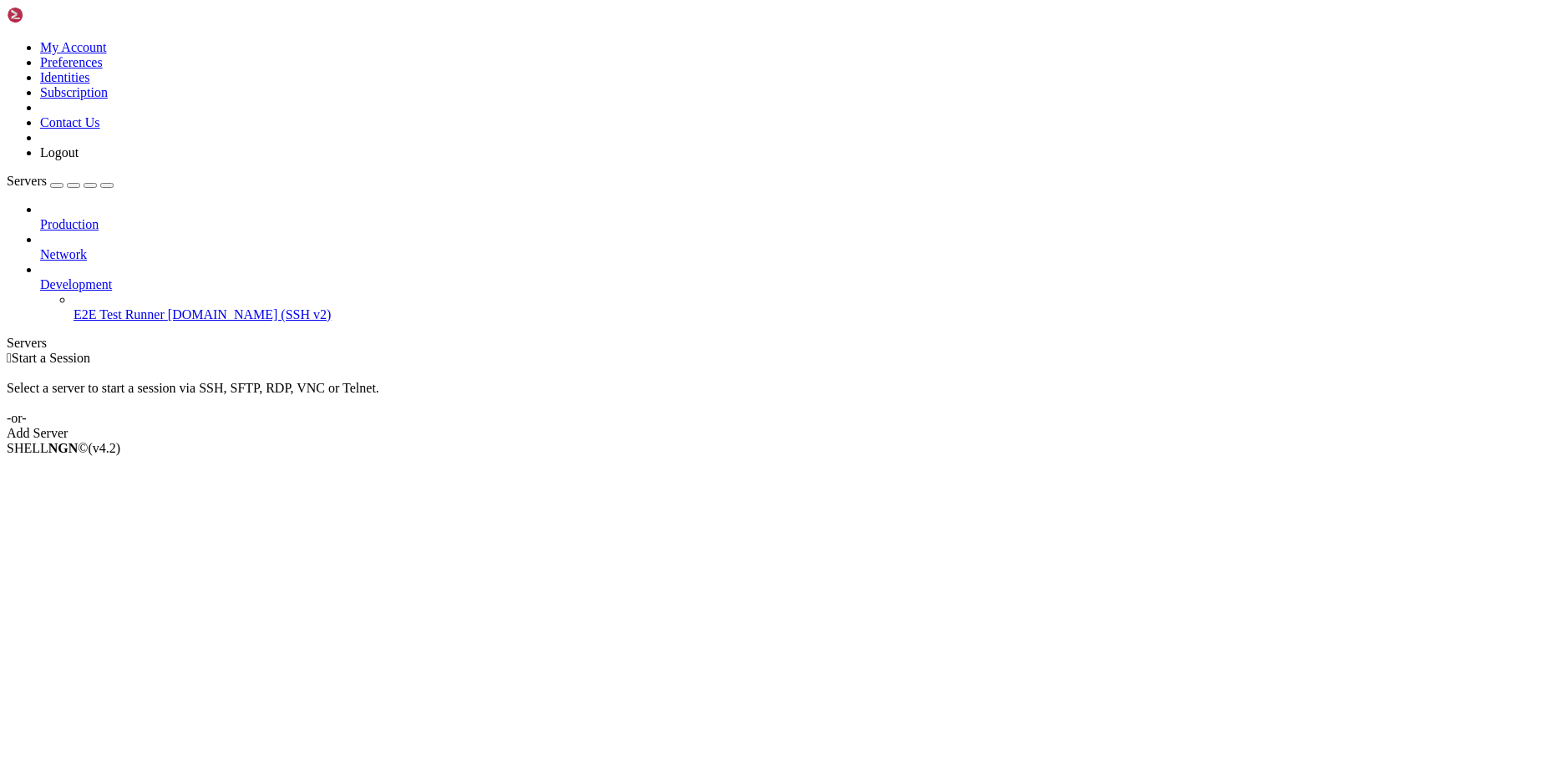
click at [98, 217] on span "Production" at bounding box center [69, 224] width 58 height 15
click at [7, 40] on icon at bounding box center [7, 40] width 0 height 0
click at [107, 54] on link "My Account" at bounding box center [73, 47] width 67 height 15
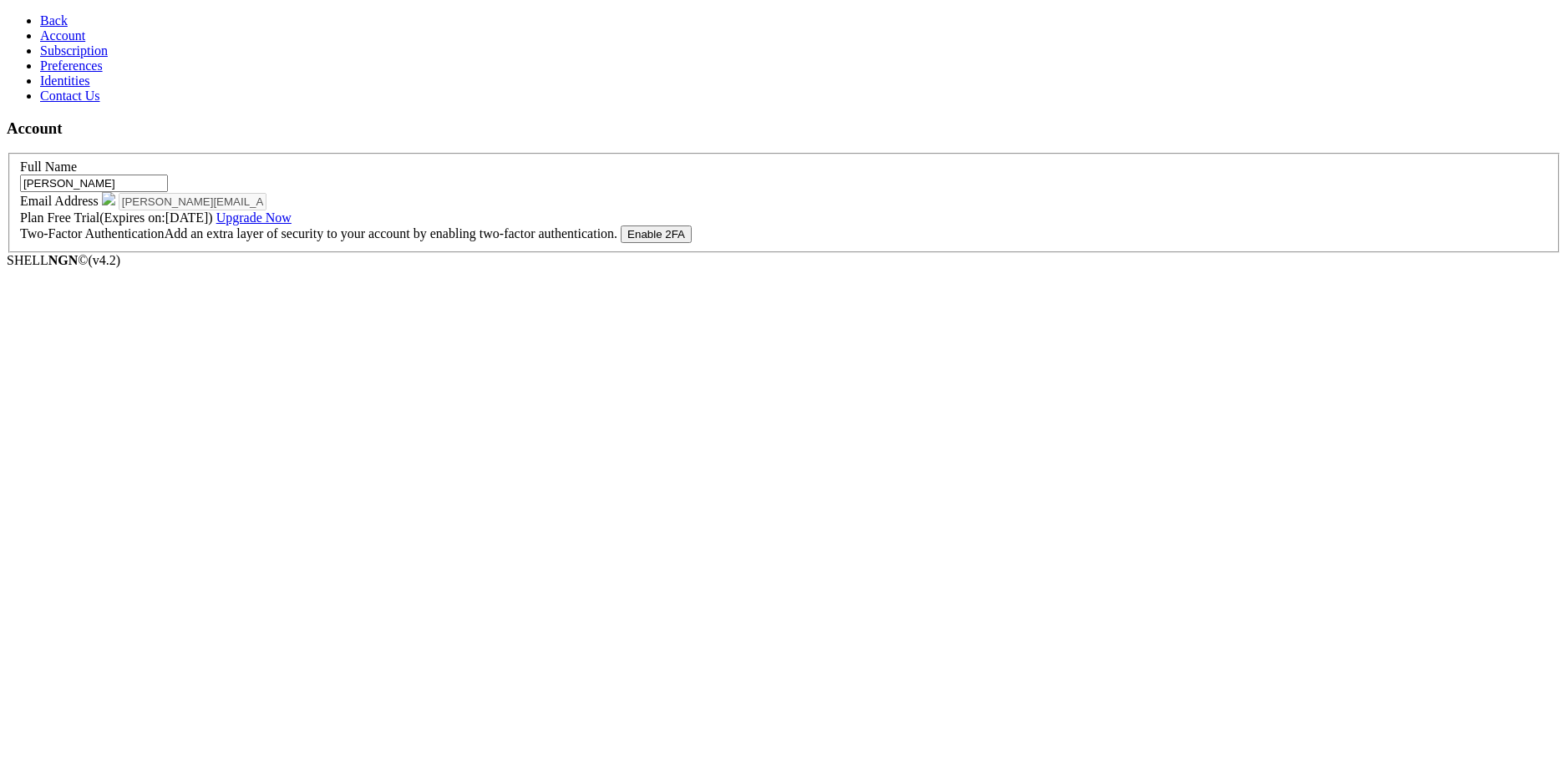
click at [88, 57] on span "Subscription" at bounding box center [74, 51] width 68 height 15
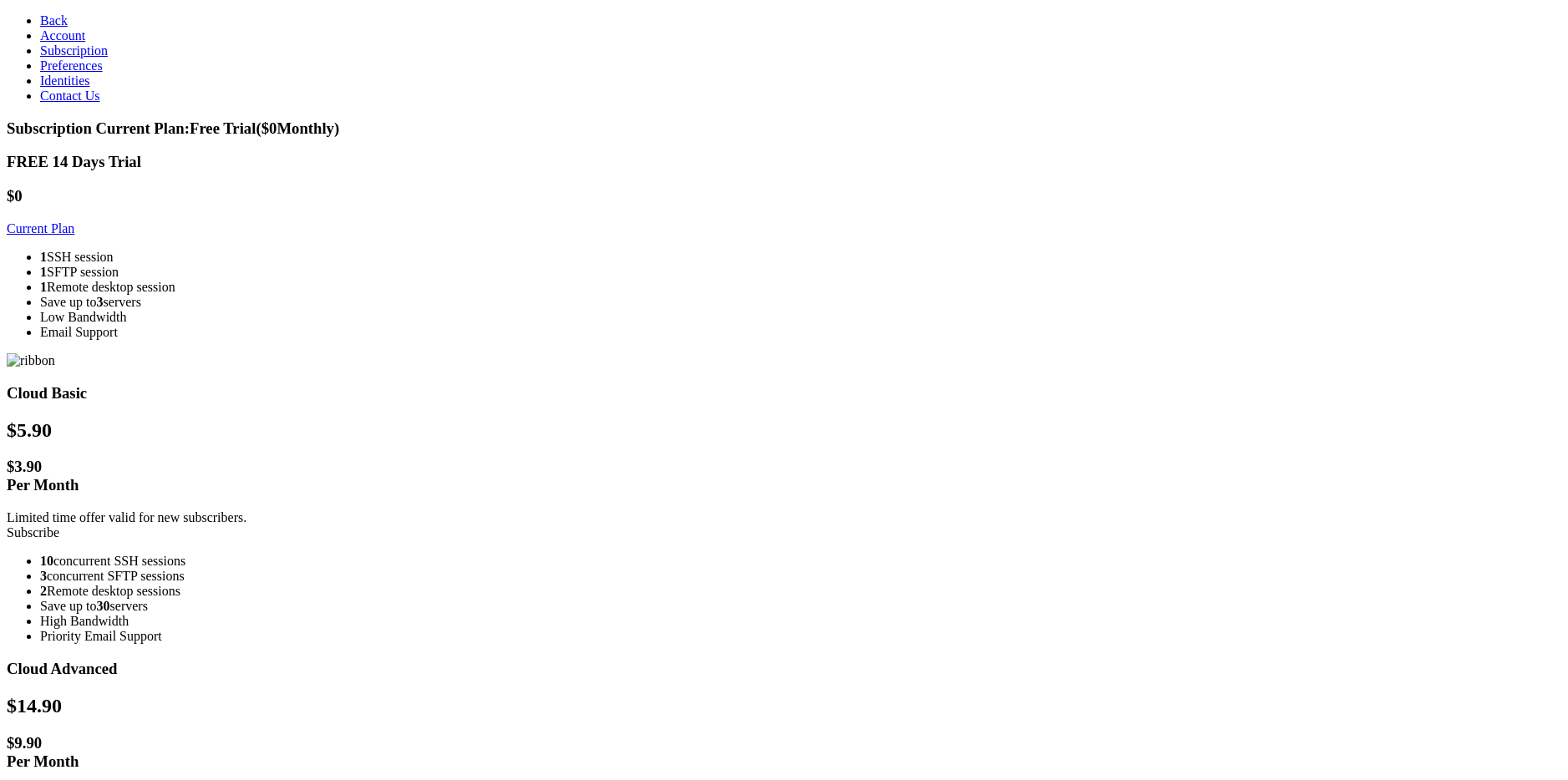
click at [40, 17] on icon at bounding box center [40, 20] width 0 height 15
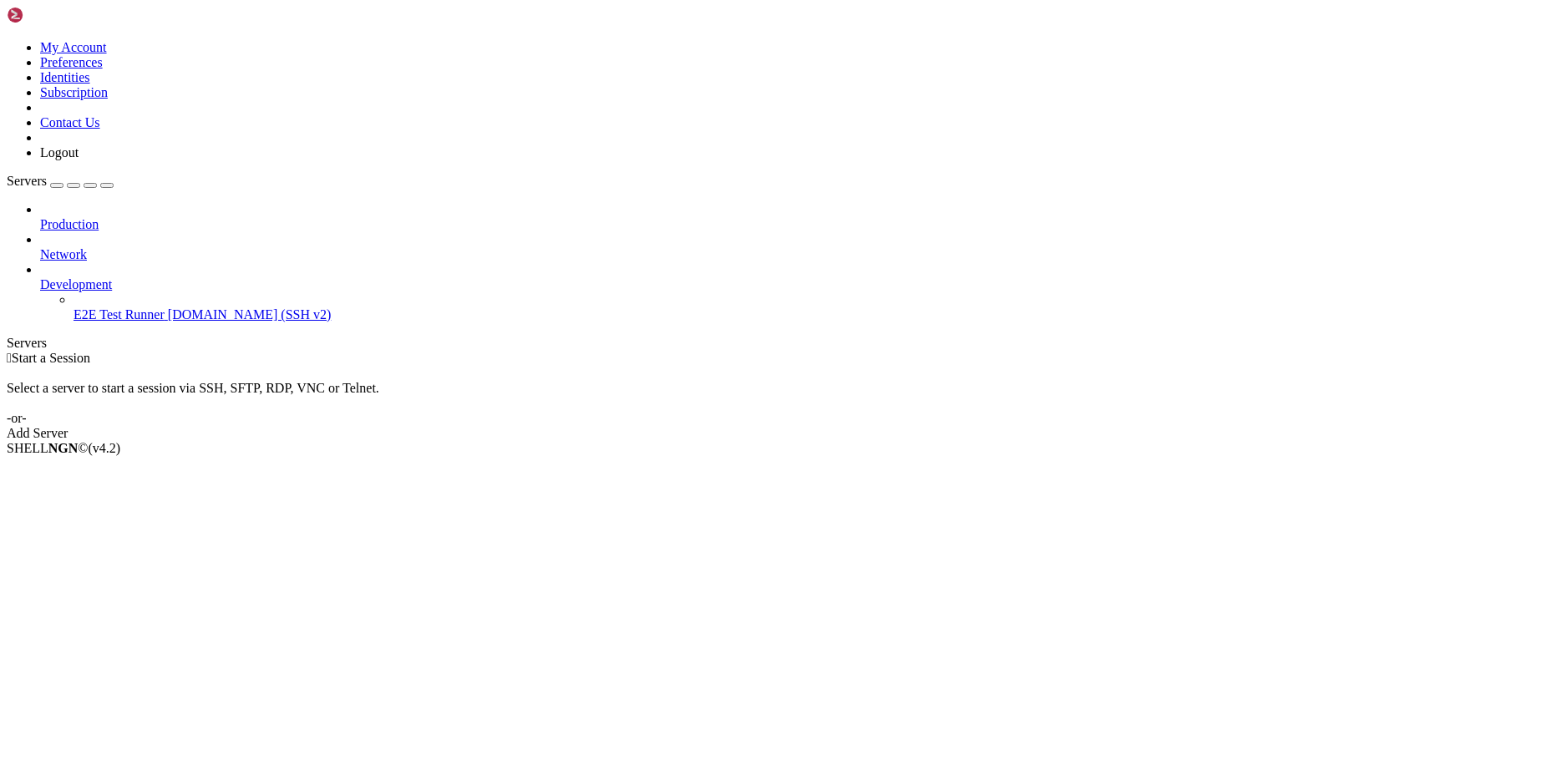
click at [7, 40] on icon at bounding box center [7, 40] width 0 height 0
click at [79, 160] on link "Logout" at bounding box center [59, 153] width 39 height 15
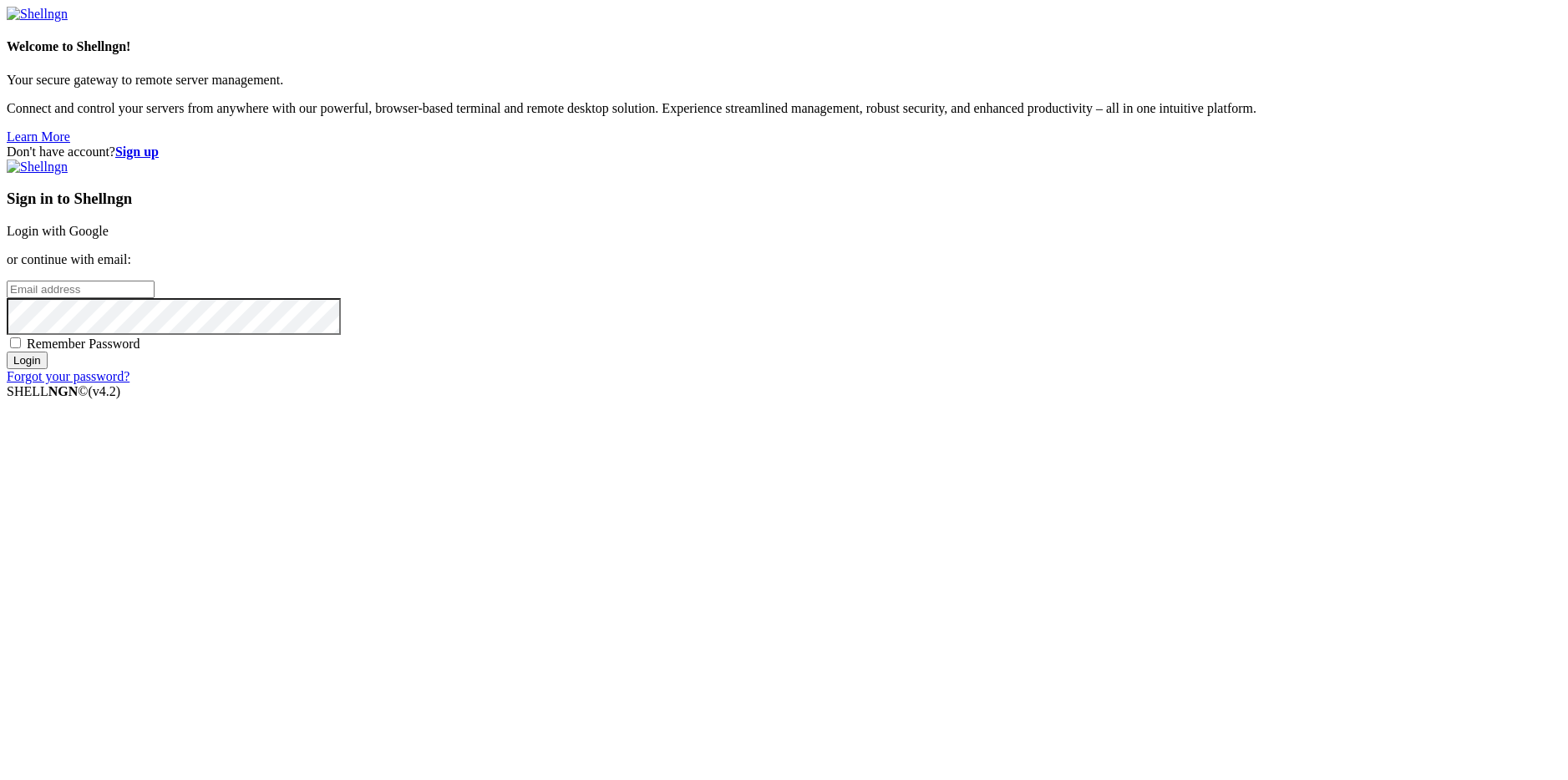
click at [155, 299] on input "email" at bounding box center [81, 290] width 148 height 18
type input "[PERSON_NAME][EMAIL_ADDRESS][DOMAIN_NAME]"
click at [48, 370] on input "Login" at bounding box center [27, 361] width 41 height 18
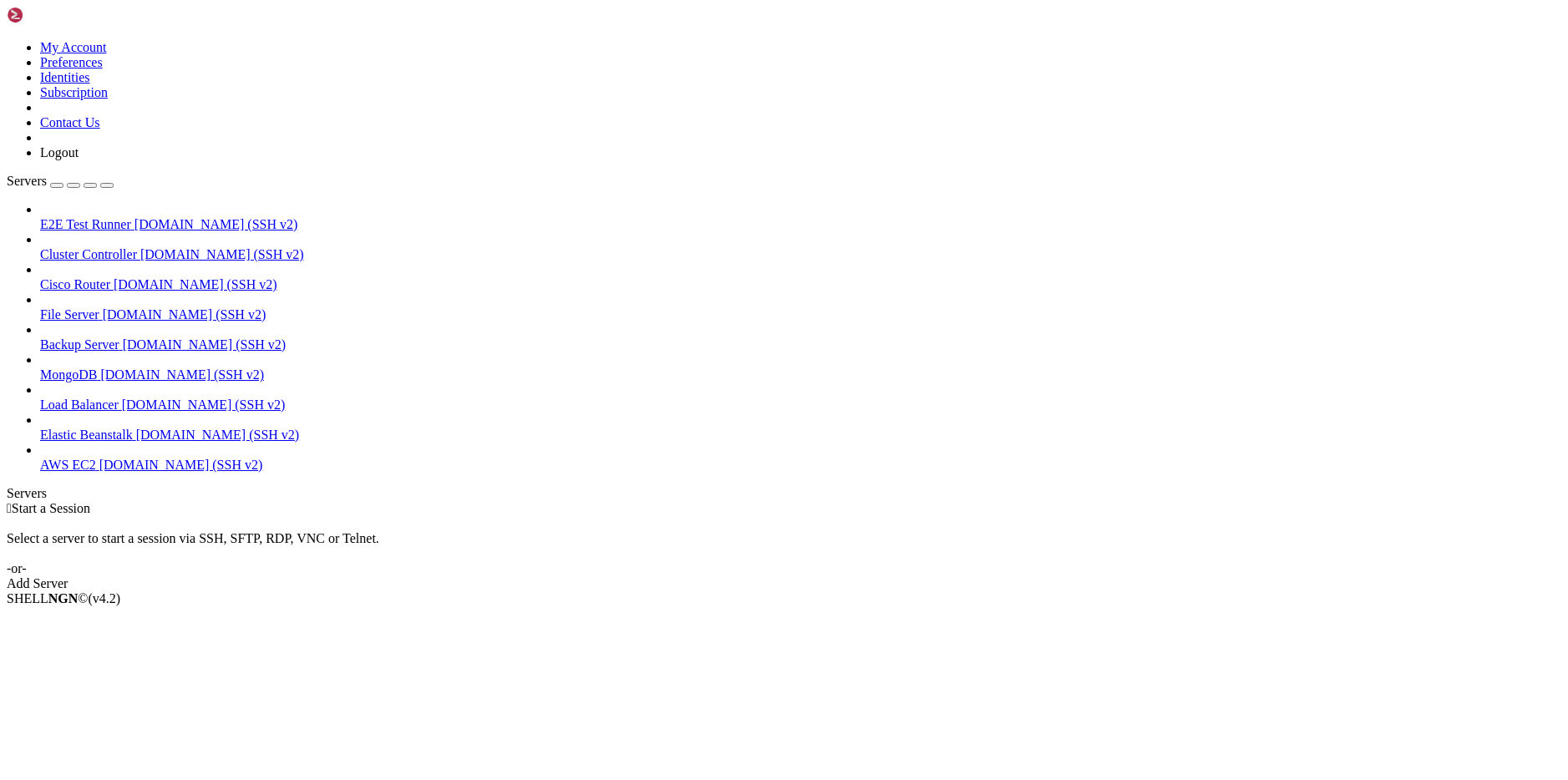
click at [7, 40] on icon at bounding box center [7, 40] width 0 height 0
click at [107, 54] on link "My Account" at bounding box center [73, 47] width 67 height 15
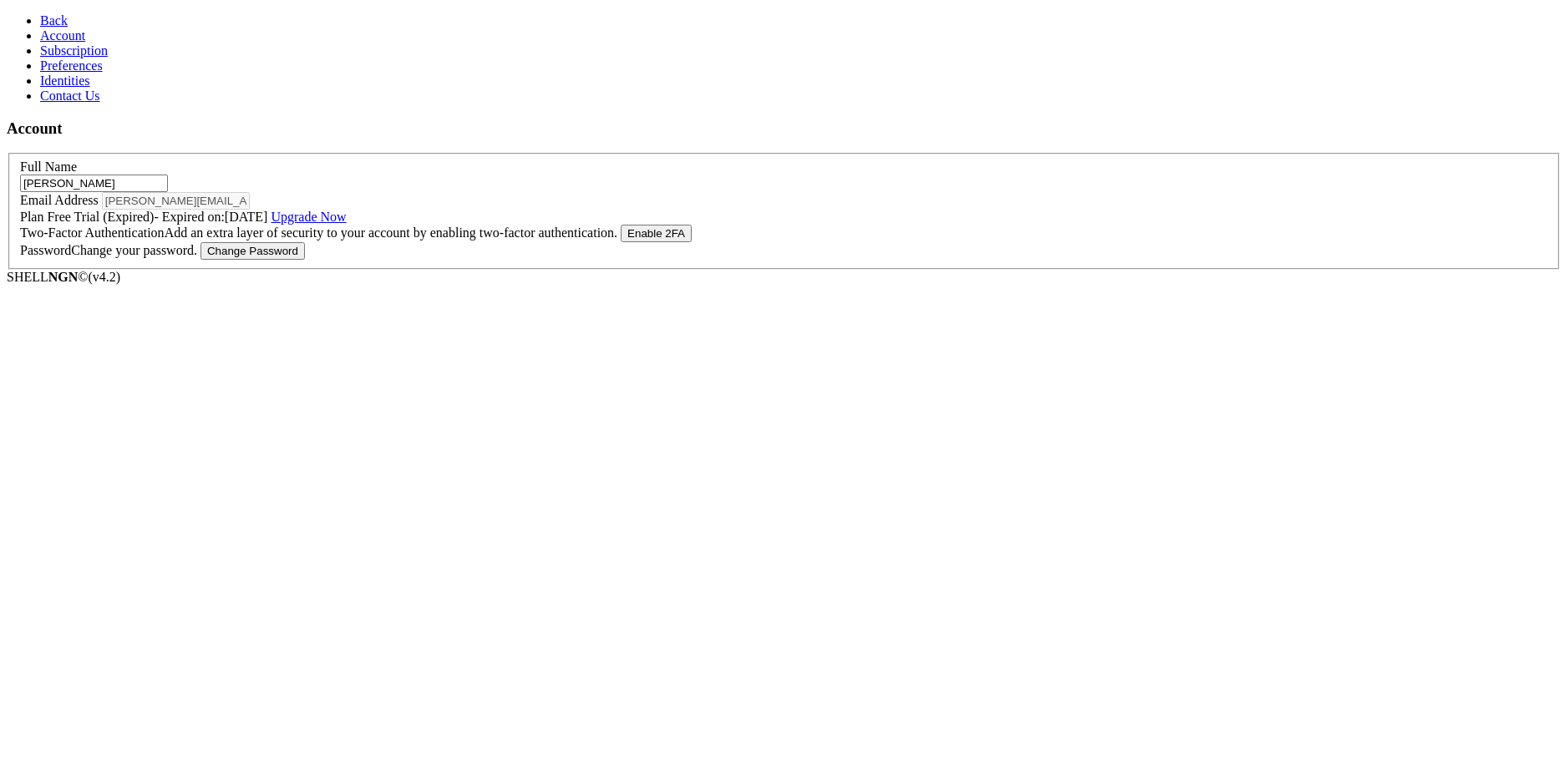
click at [91, 57] on span "Subscription" at bounding box center [74, 51] width 68 height 15
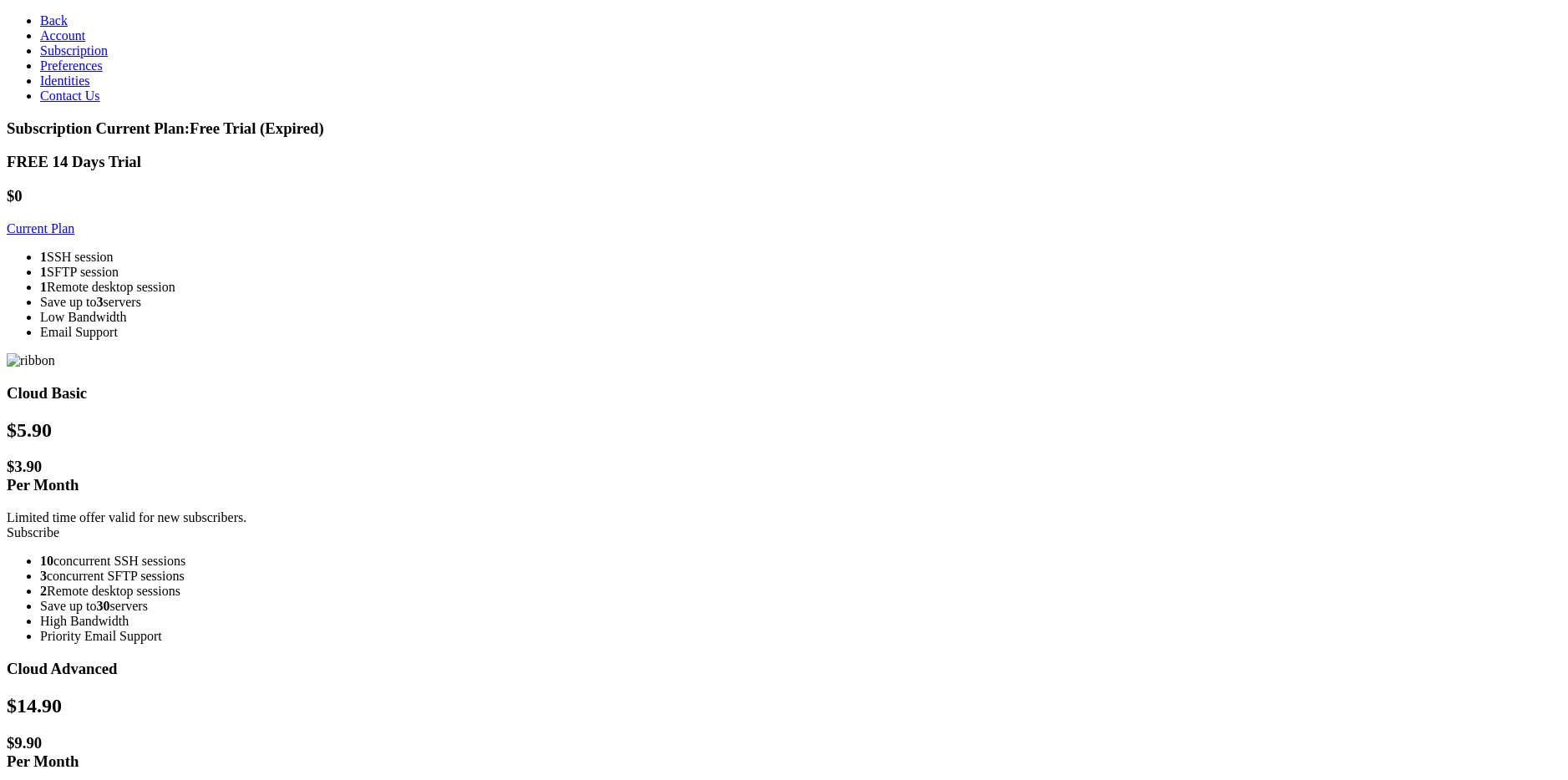
click at [86, 43] on link "Account" at bounding box center [62, 35] width 45 height 15
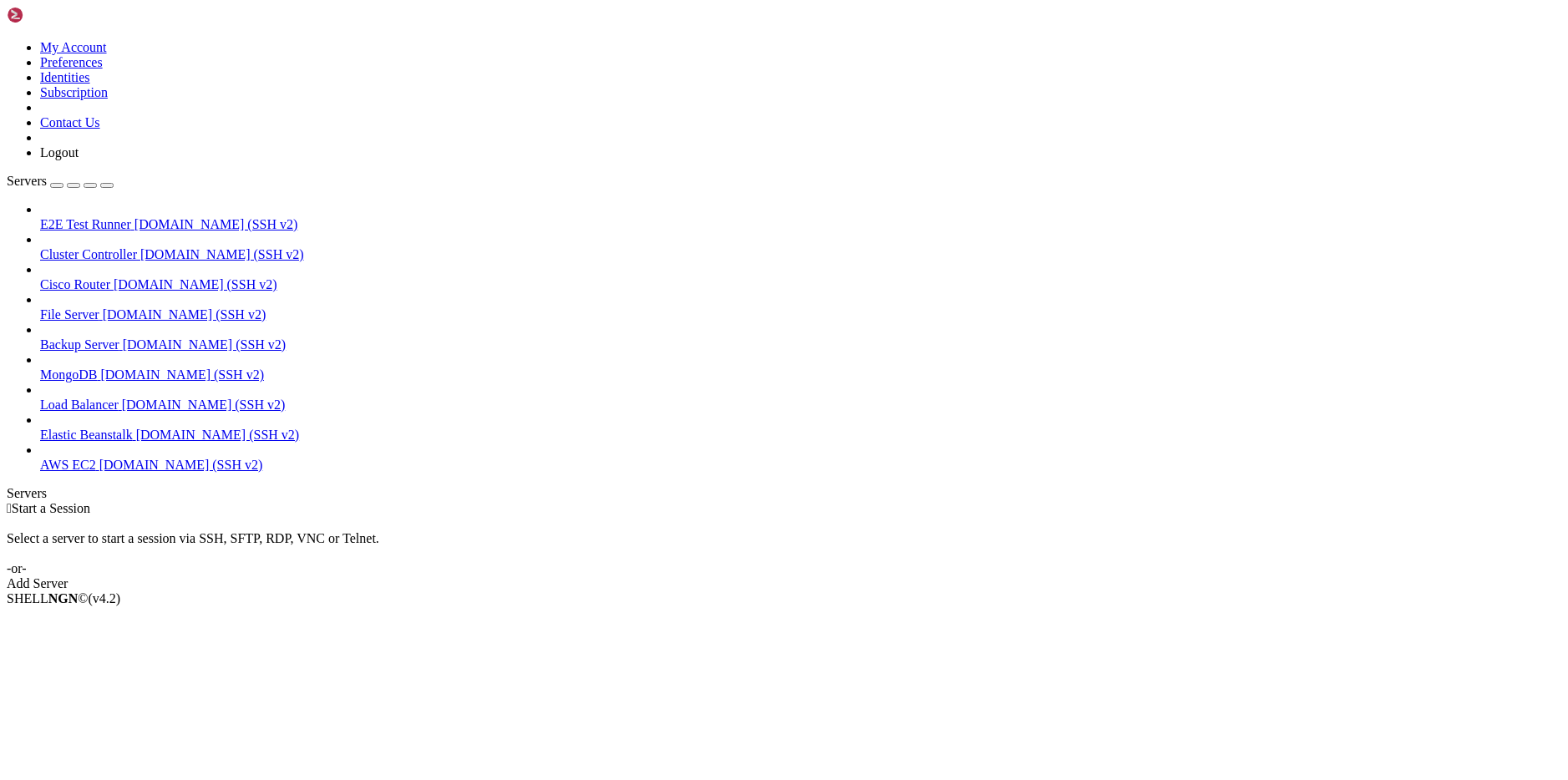
click at [7, 40] on icon at bounding box center [7, 40] width 0 height 0
click at [107, 54] on link "My Account" at bounding box center [73, 47] width 67 height 15
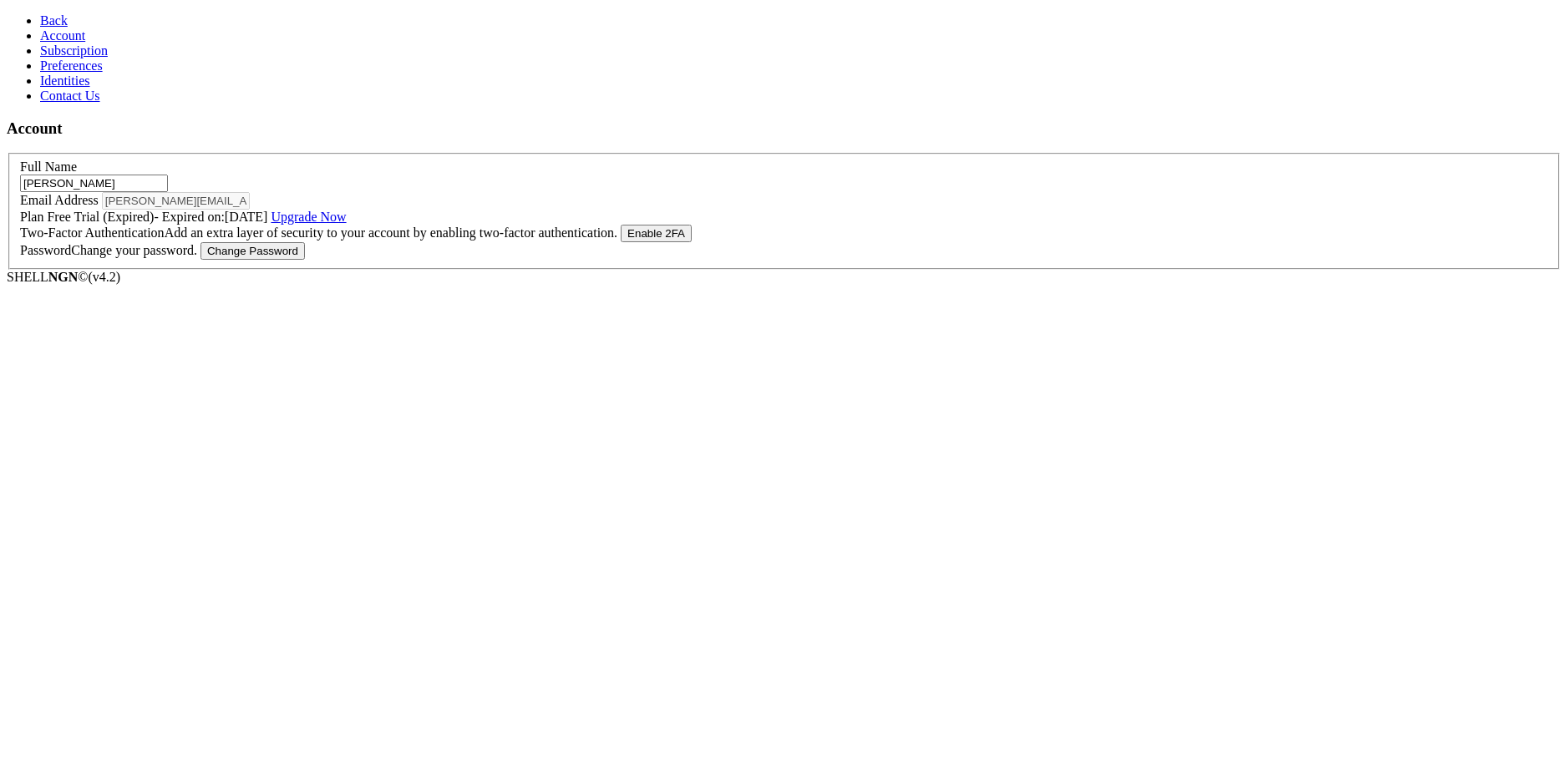
click at [82, 57] on span "Subscription" at bounding box center [74, 51] width 68 height 15
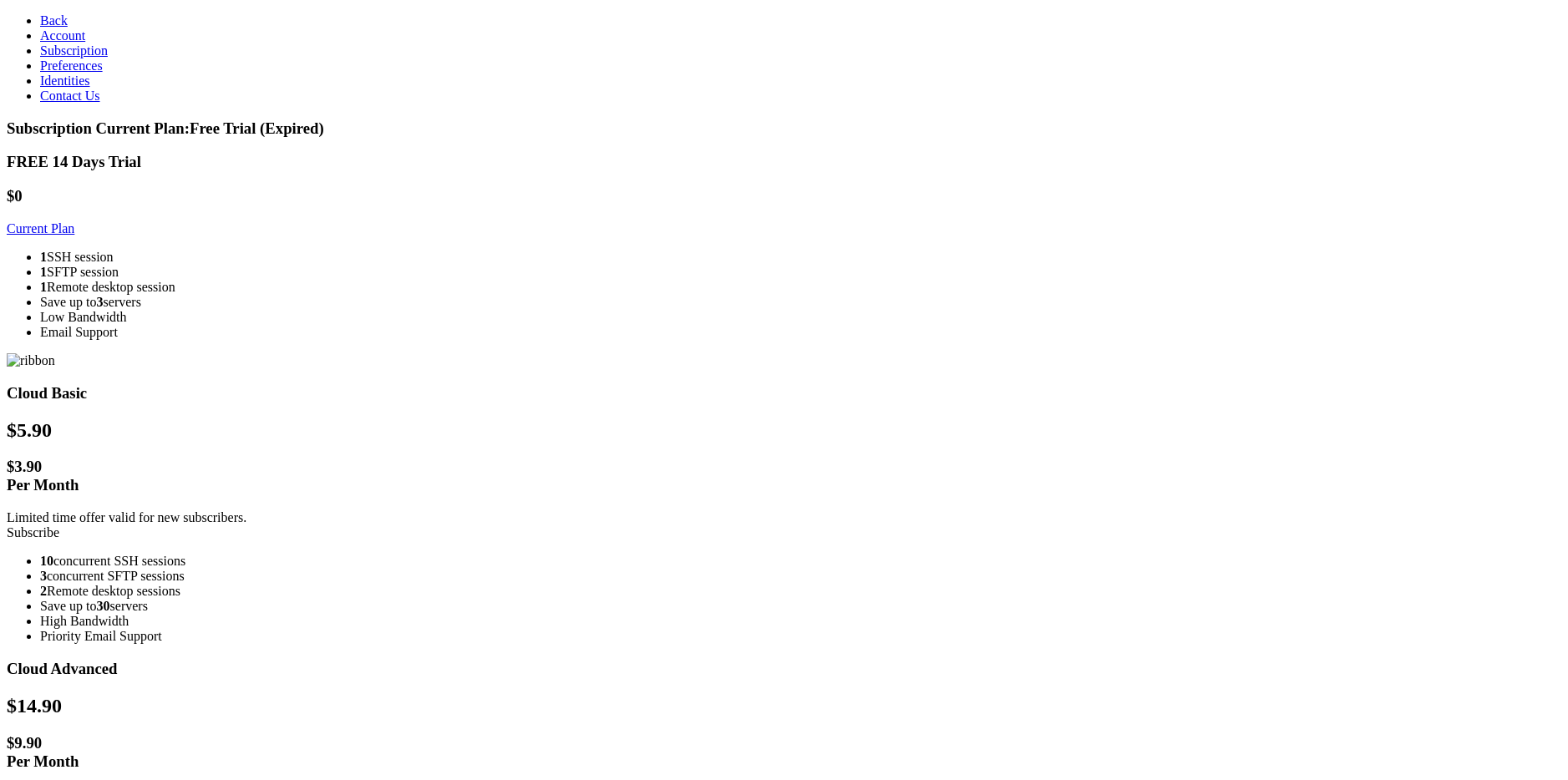
click at [83, 73] on span "Preferences" at bounding box center [71, 65] width 62 height 15
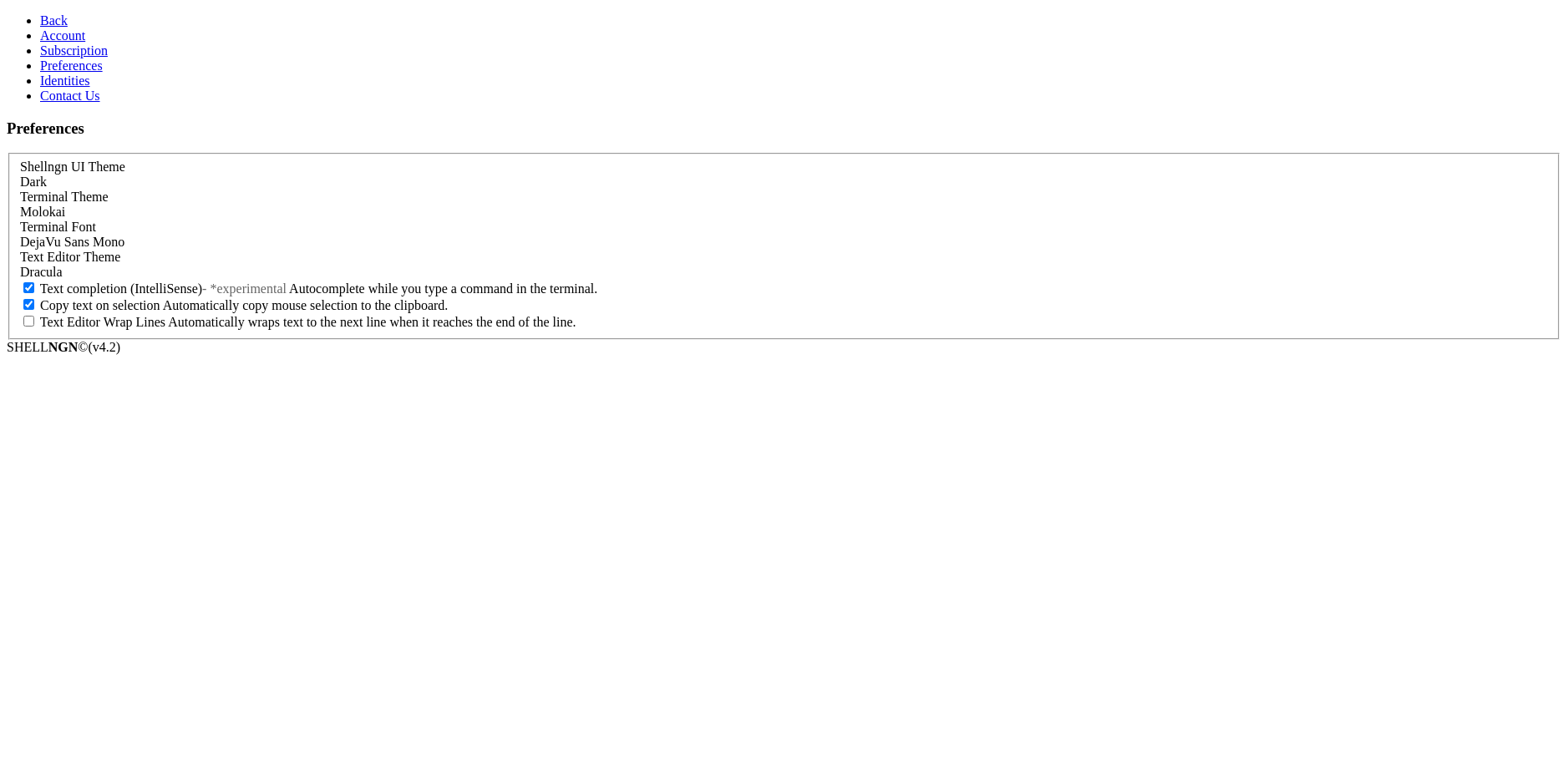
click at [87, 57] on span "Subscription" at bounding box center [74, 51] width 68 height 15
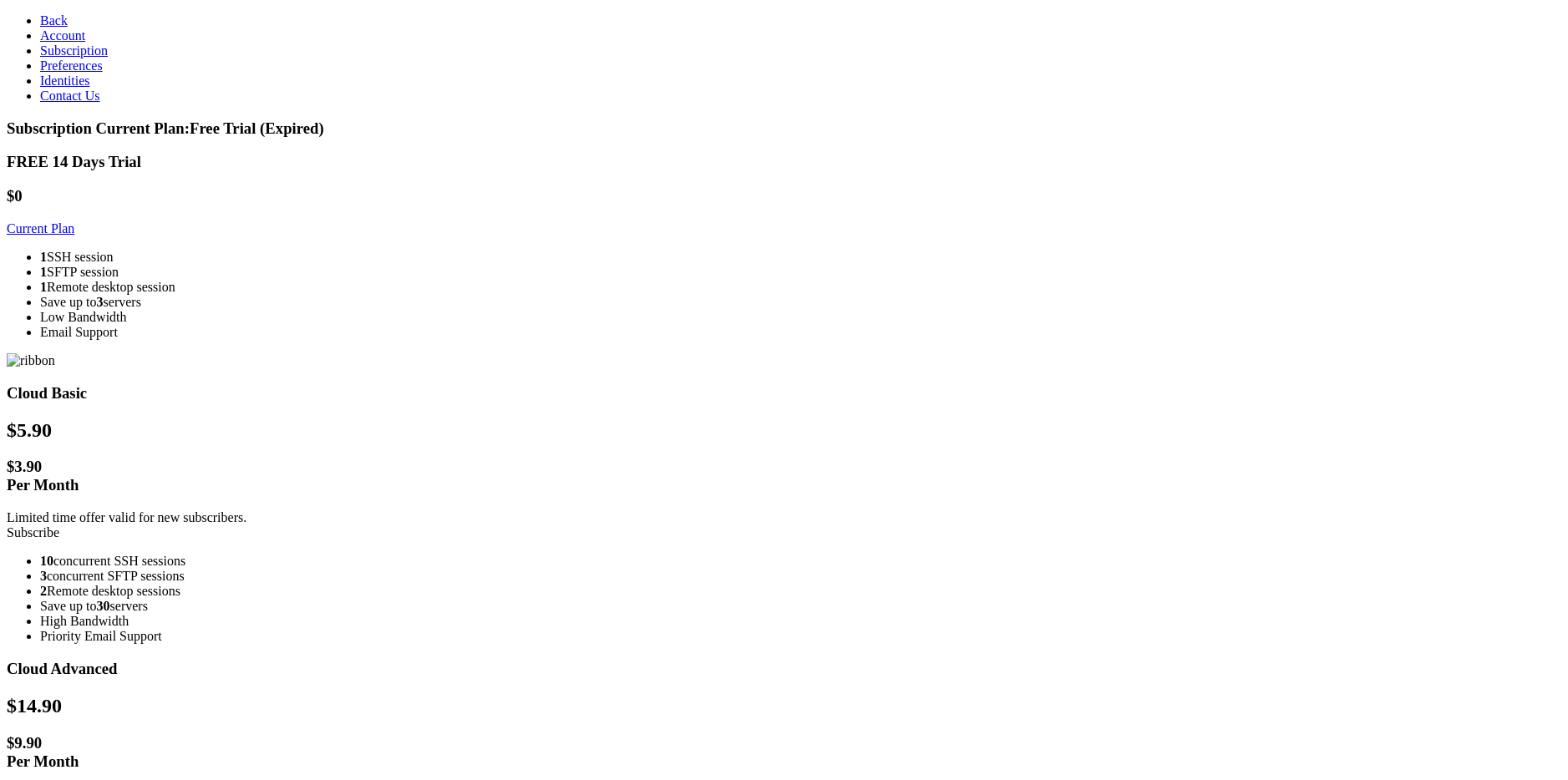
click at [71, 43] on span "Account" at bounding box center [62, 35] width 45 height 15
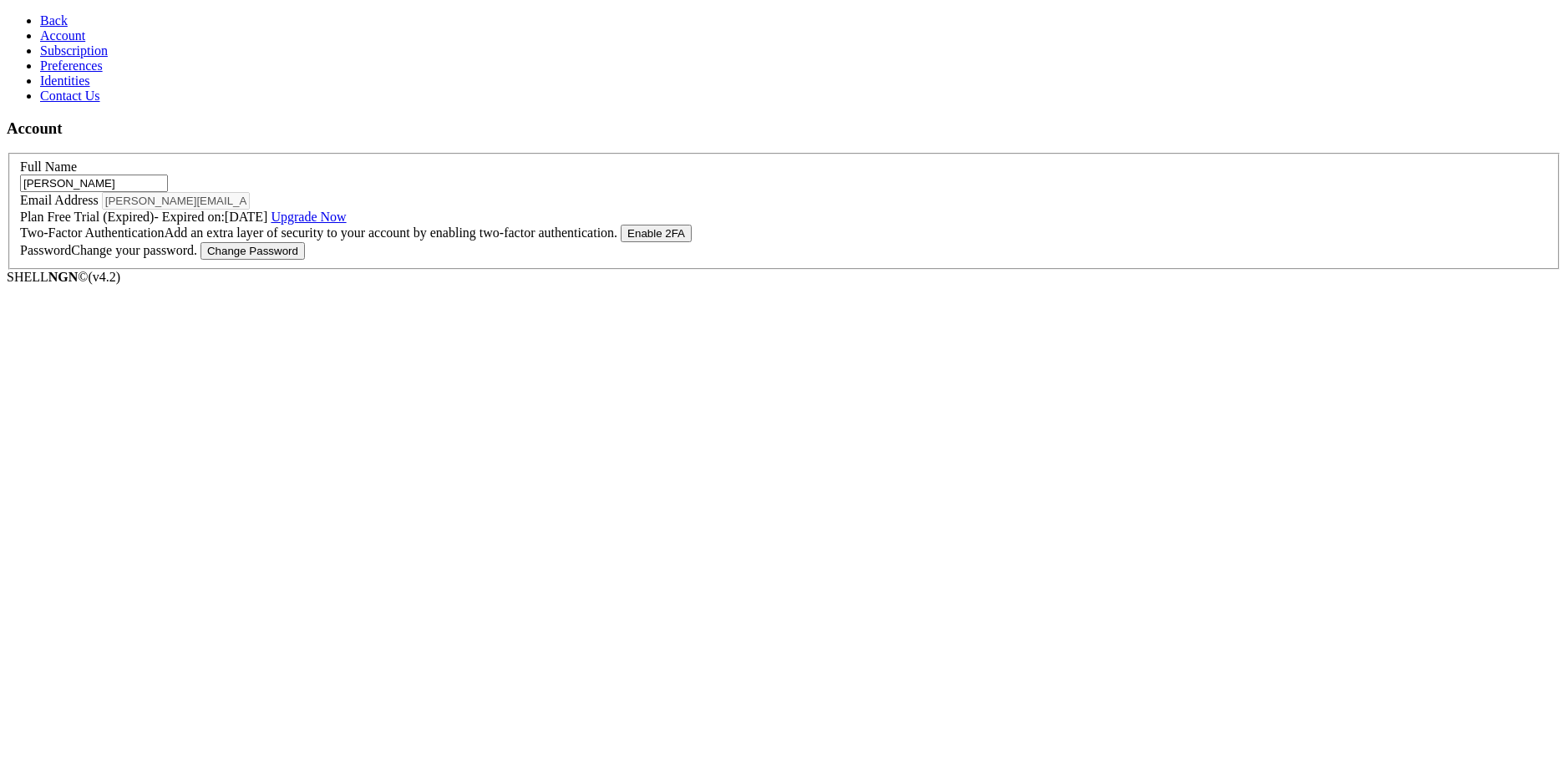
click at [40, 18] on icon at bounding box center [40, 20] width 0 height 15
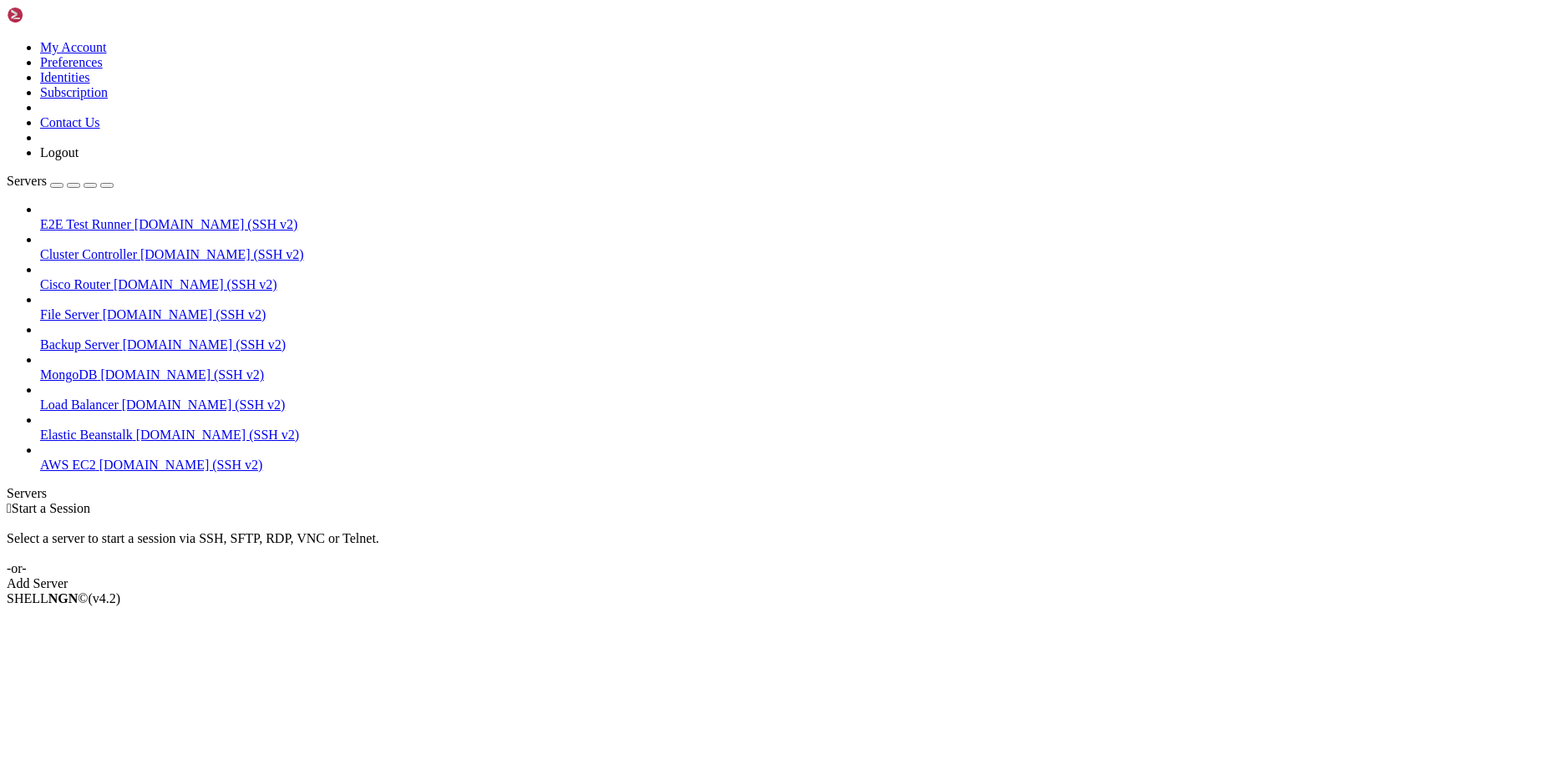
click at [7, 40] on icon at bounding box center [7, 40] width 0 height 0
click at [108, 99] on link "Subscription" at bounding box center [74, 92] width 68 height 15
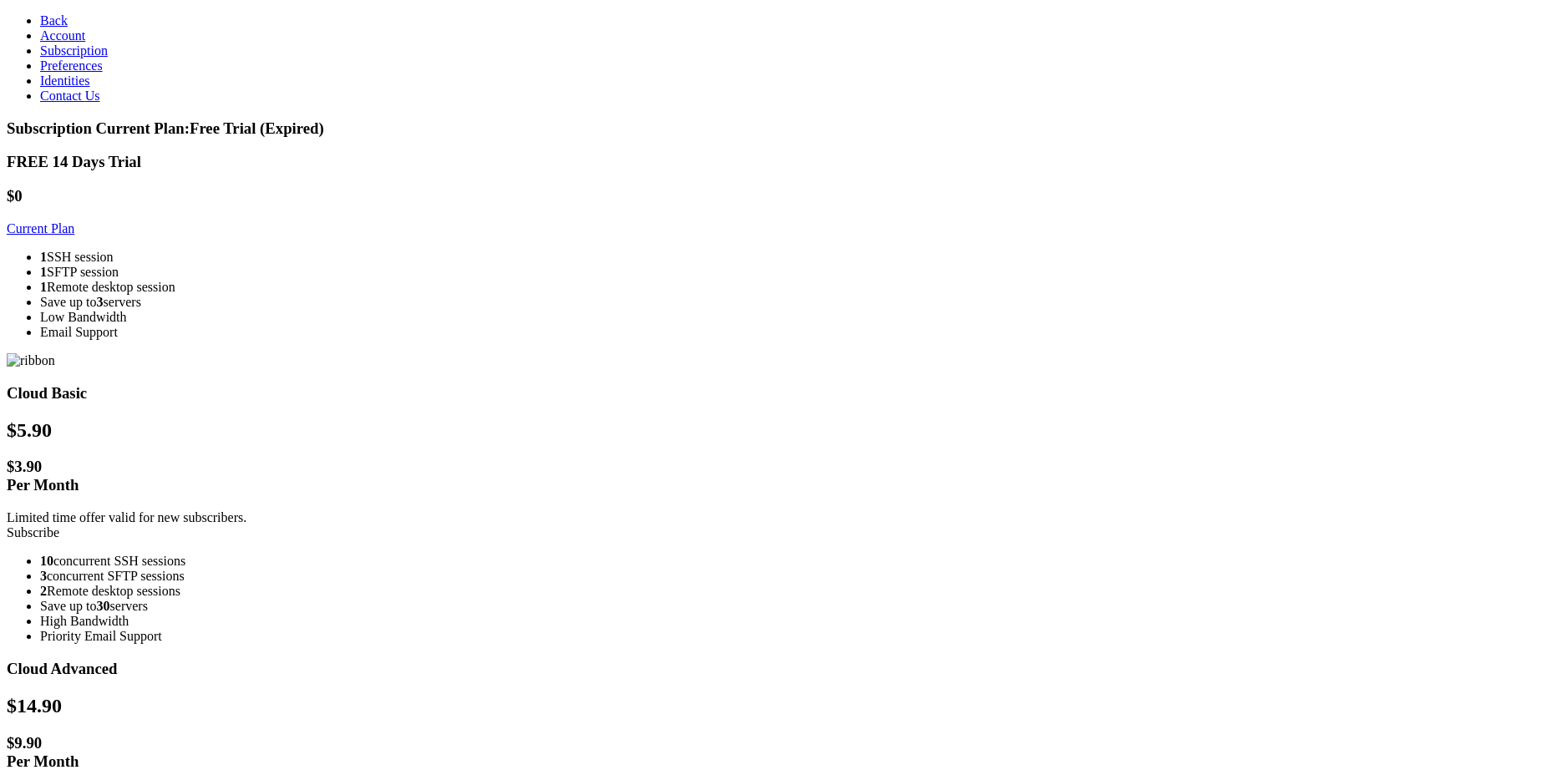
click at [73, 73] on span "Preferences" at bounding box center [71, 65] width 62 height 15
